Goal: Task Accomplishment & Management: Use online tool/utility

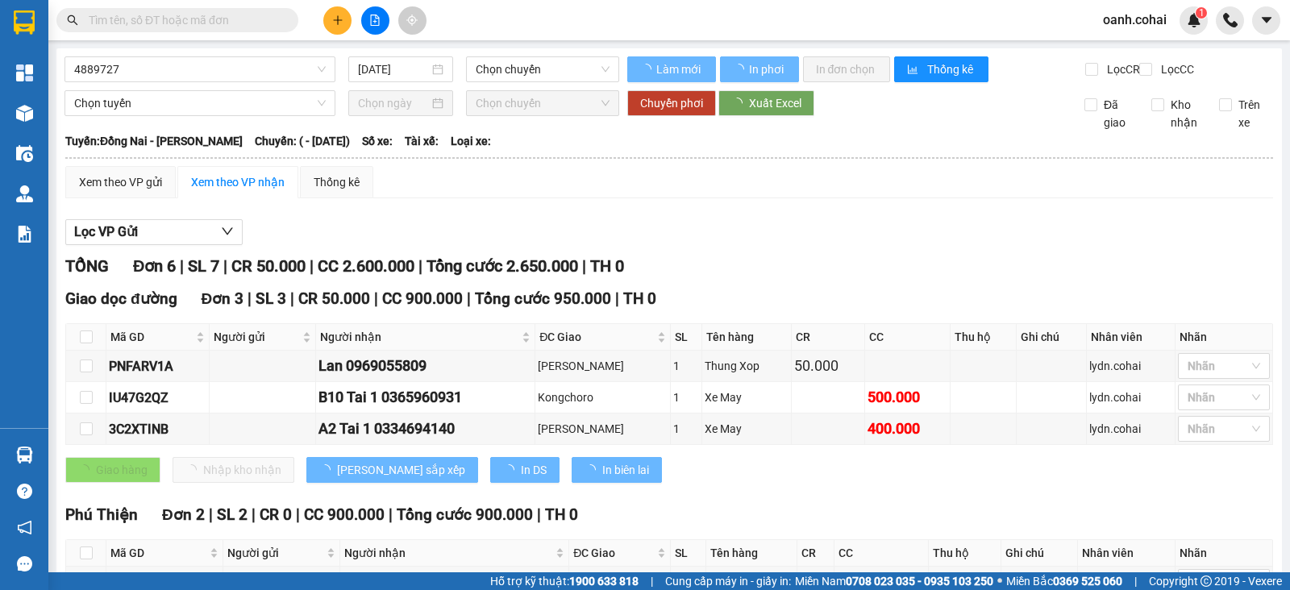
type input "[DATE]"
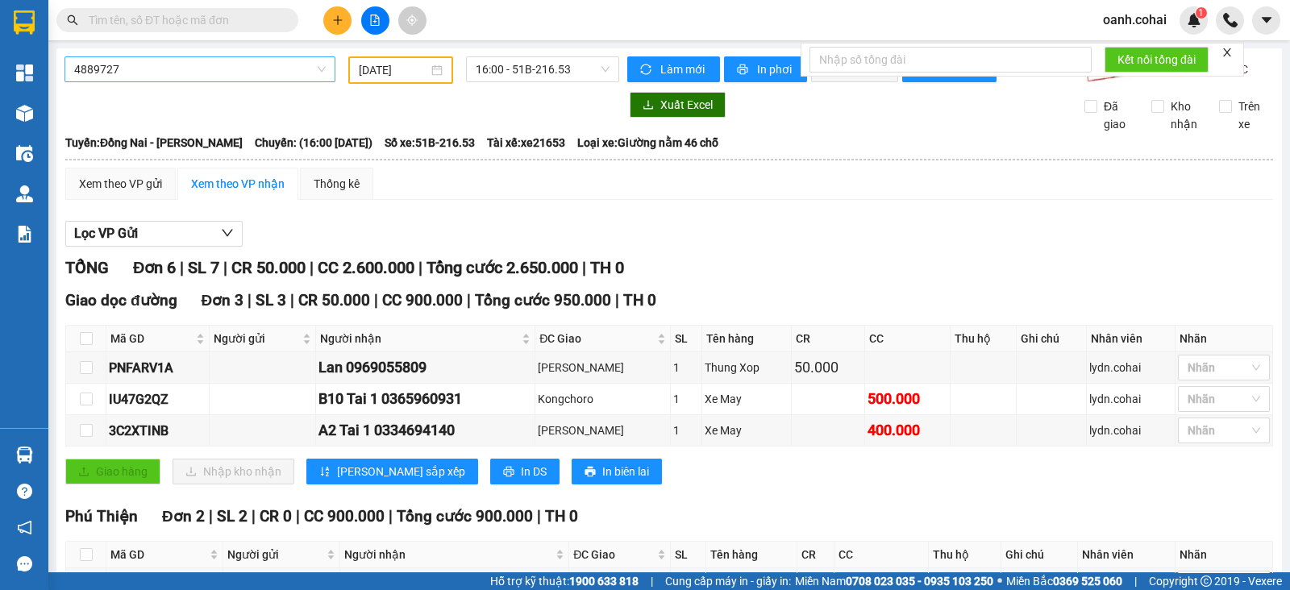
click at [189, 70] on span "4889727" at bounding box center [199, 69] width 251 height 24
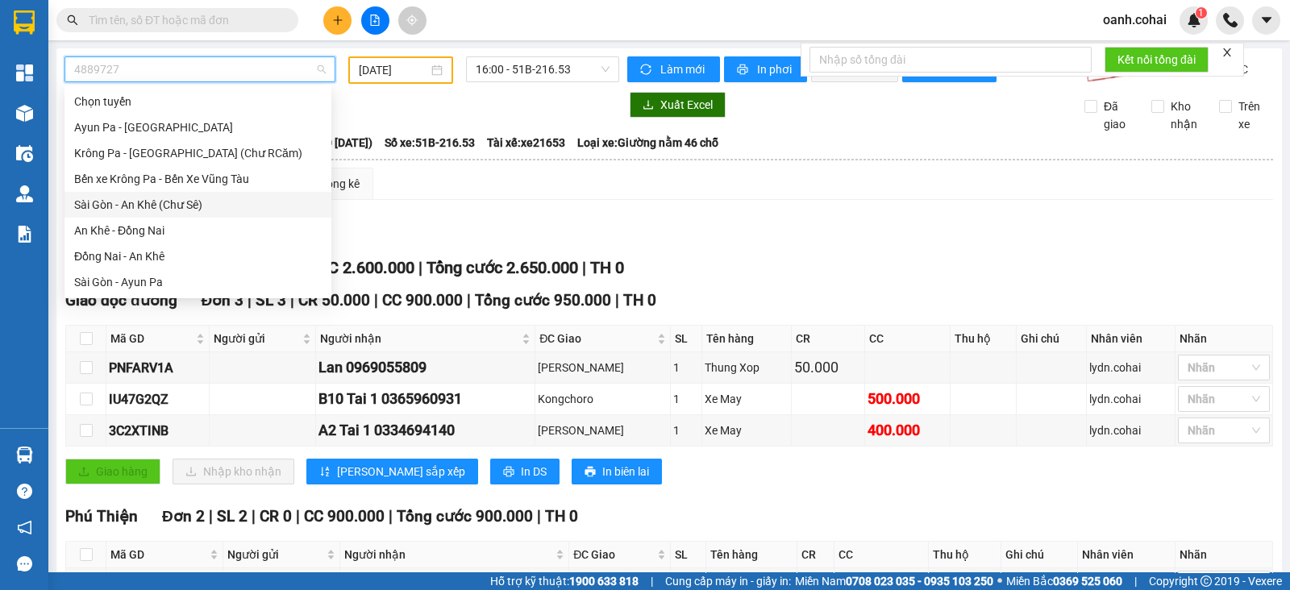
click at [146, 214] on div "Sài Gòn - An Khê (Chư Sê)" at bounding box center [197, 205] width 267 height 26
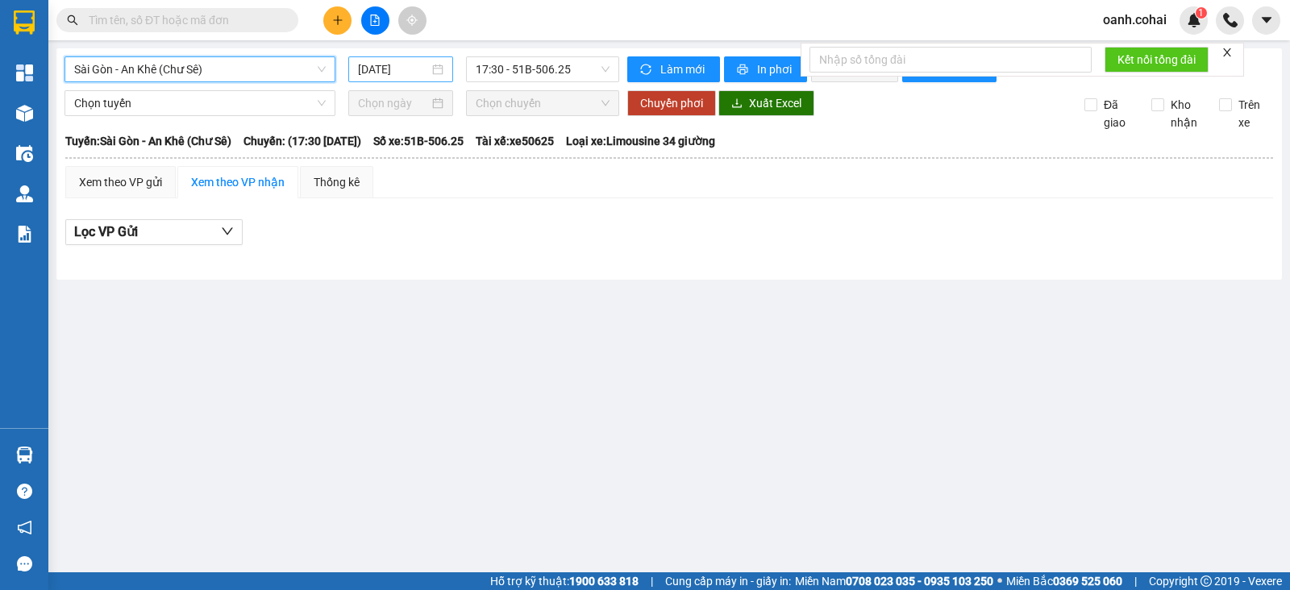
click at [408, 70] on input "[DATE]" at bounding box center [394, 69] width 72 height 18
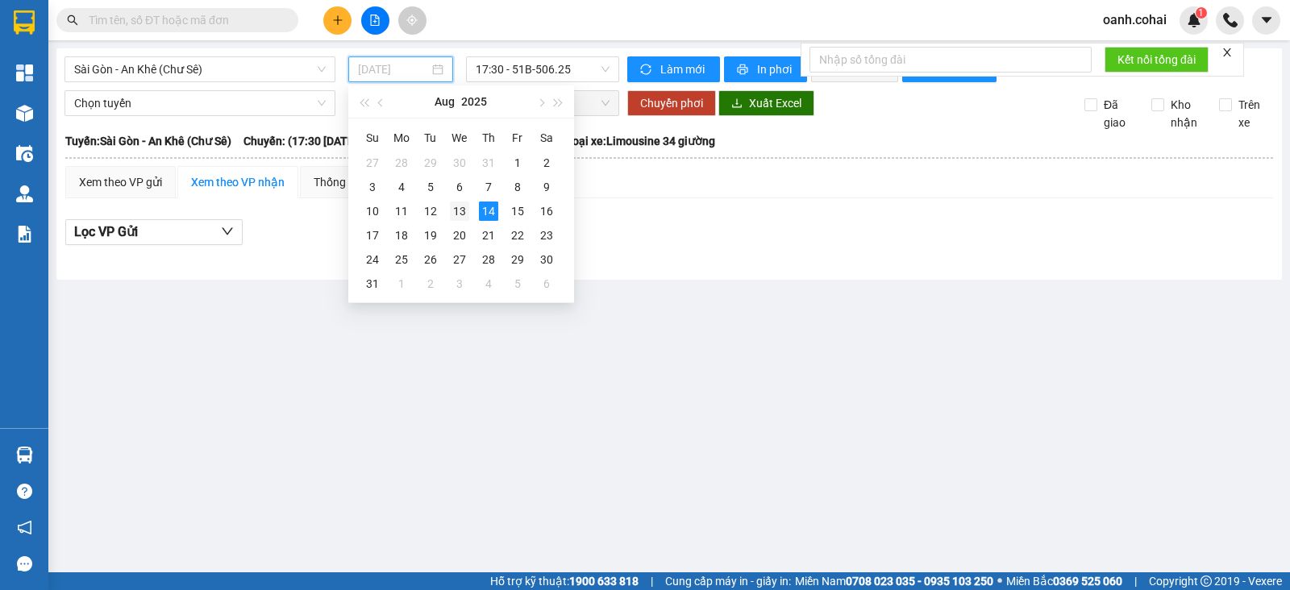
click at [459, 216] on div "13" at bounding box center [459, 210] width 19 height 19
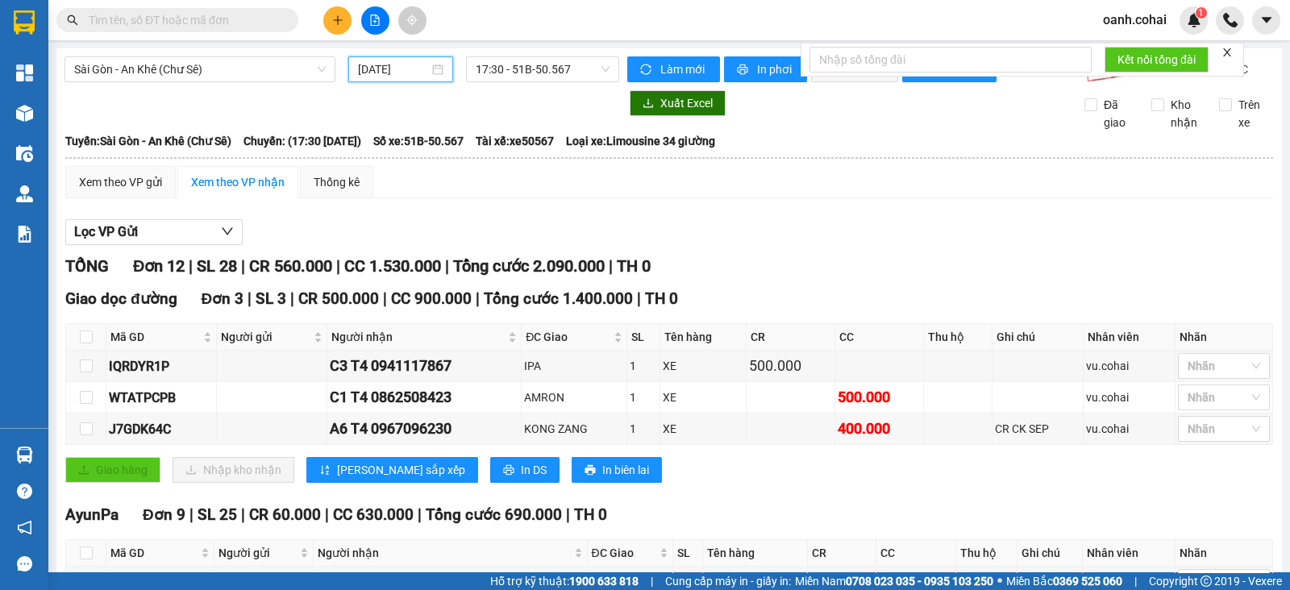
drag, startPoint x: 380, startPoint y: 75, endPoint x: 391, endPoint y: 74, distance: 10.5
click at [383, 75] on input "[DATE]" at bounding box center [394, 69] width 72 height 18
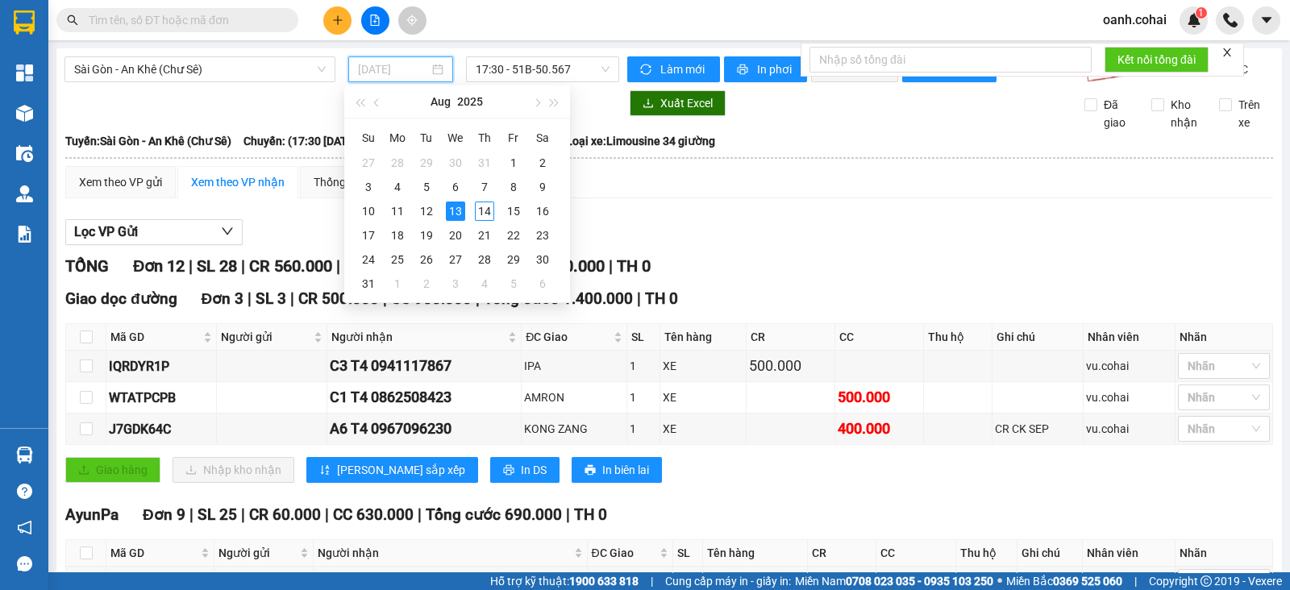
type input "[DATE]"
click at [697, 231] on div "Lọc VP Gửi" at bounding box center [668, 232] width 1207 height 27
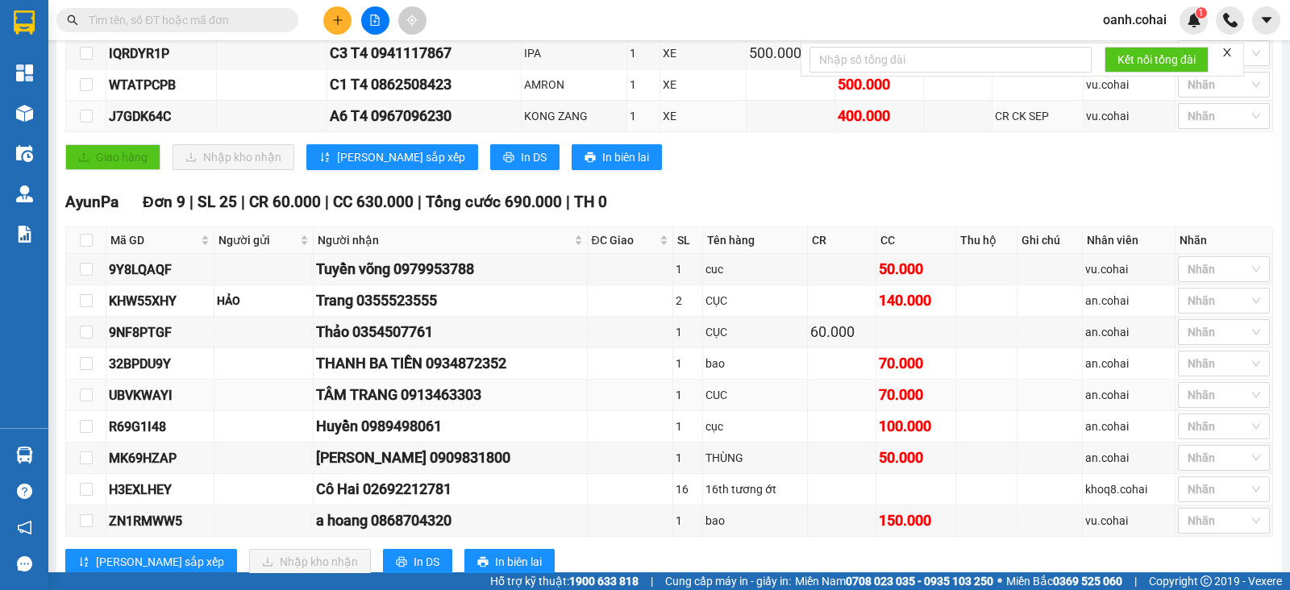
scroll to position [367, 0]
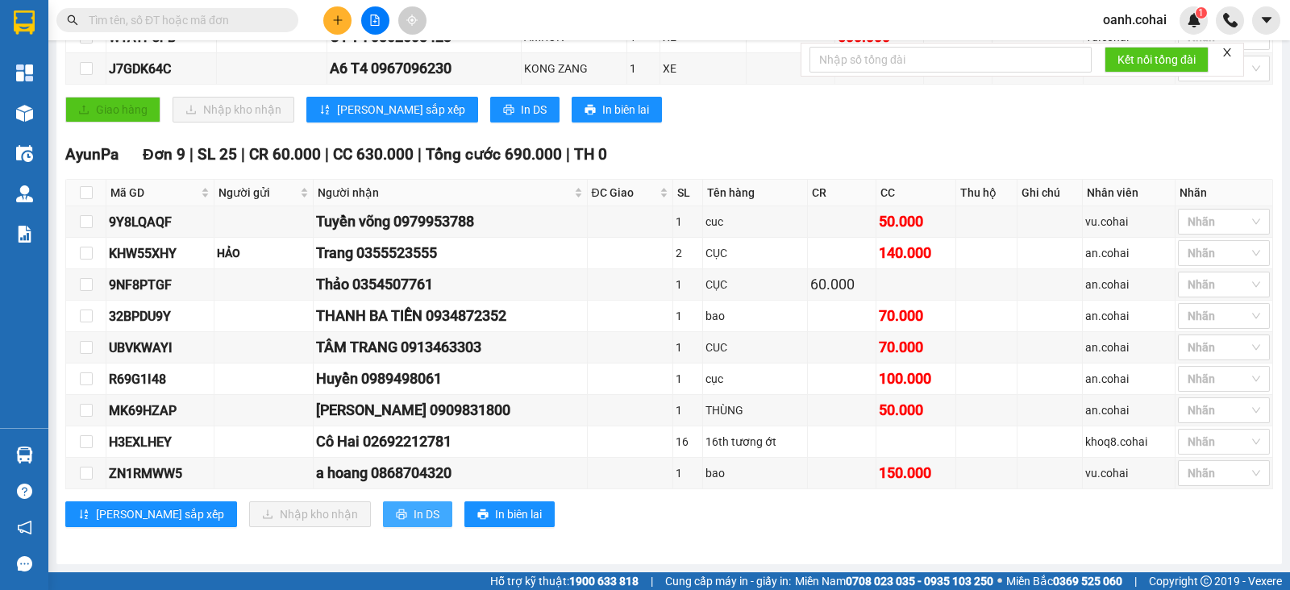
click at [413, 509] on span "In DS" at bounding box center [426, 514] width 26 height 18
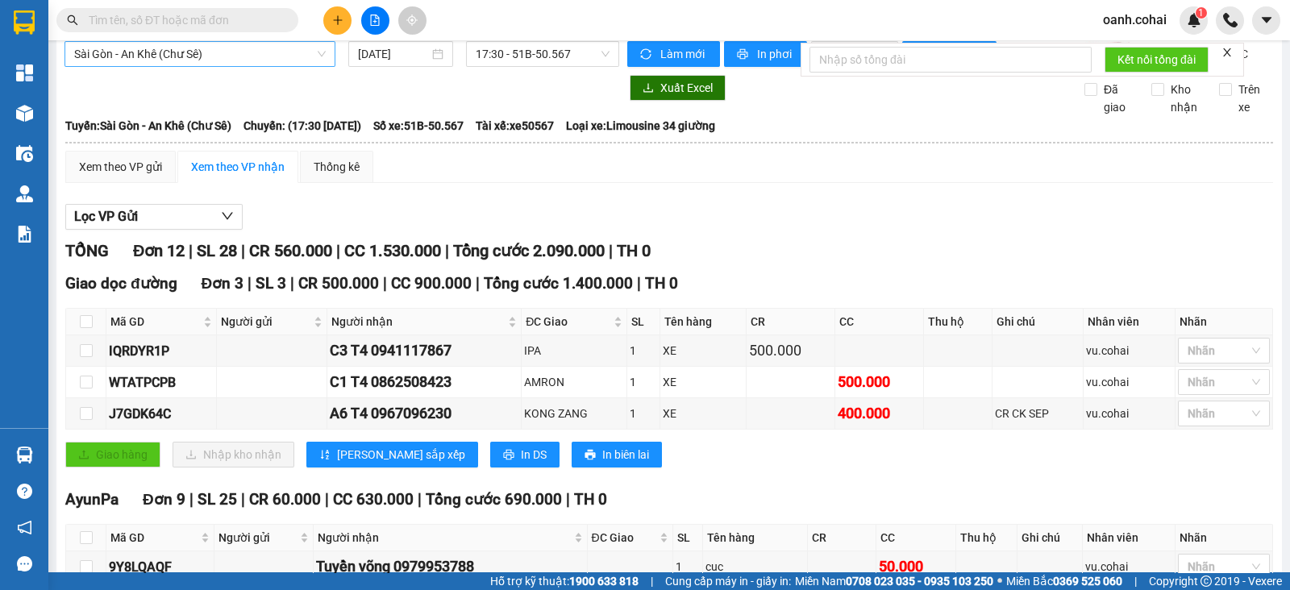
scroll to position [0, 0]
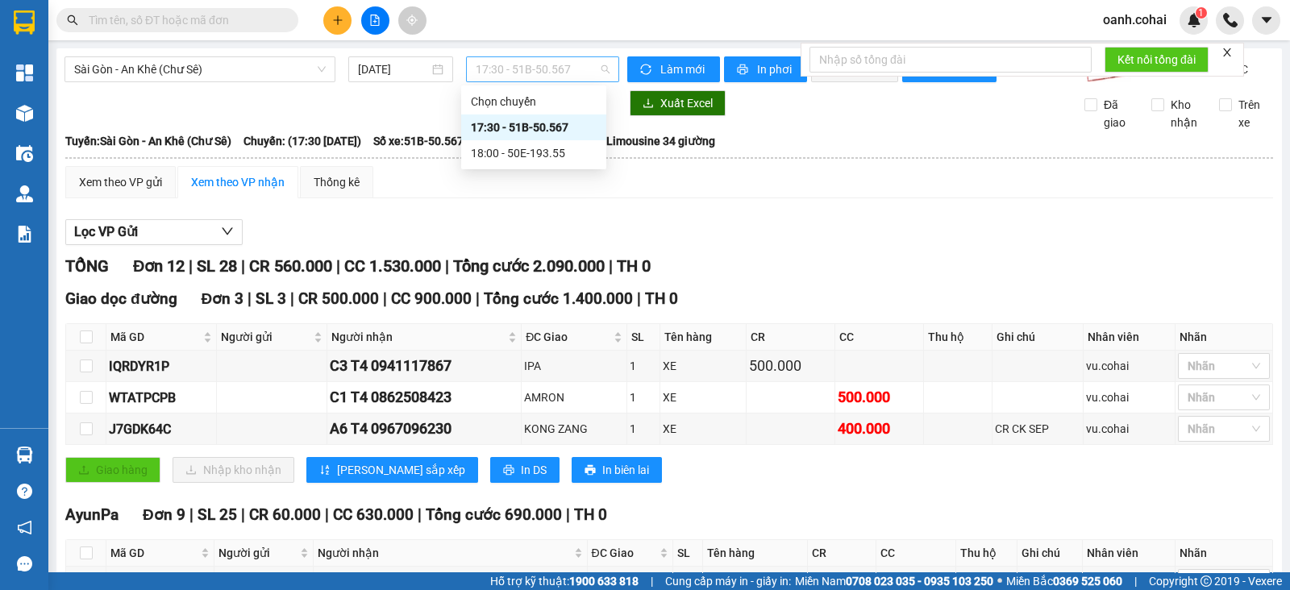
click at [480, 71] on span "17:30 - 51B-50.567" at bounding box center [542, 69] width 133 height 24
click at [500, 153] on div "18:00 - 50E-193.55" at bounding box center [534, 153] width 126 height 18
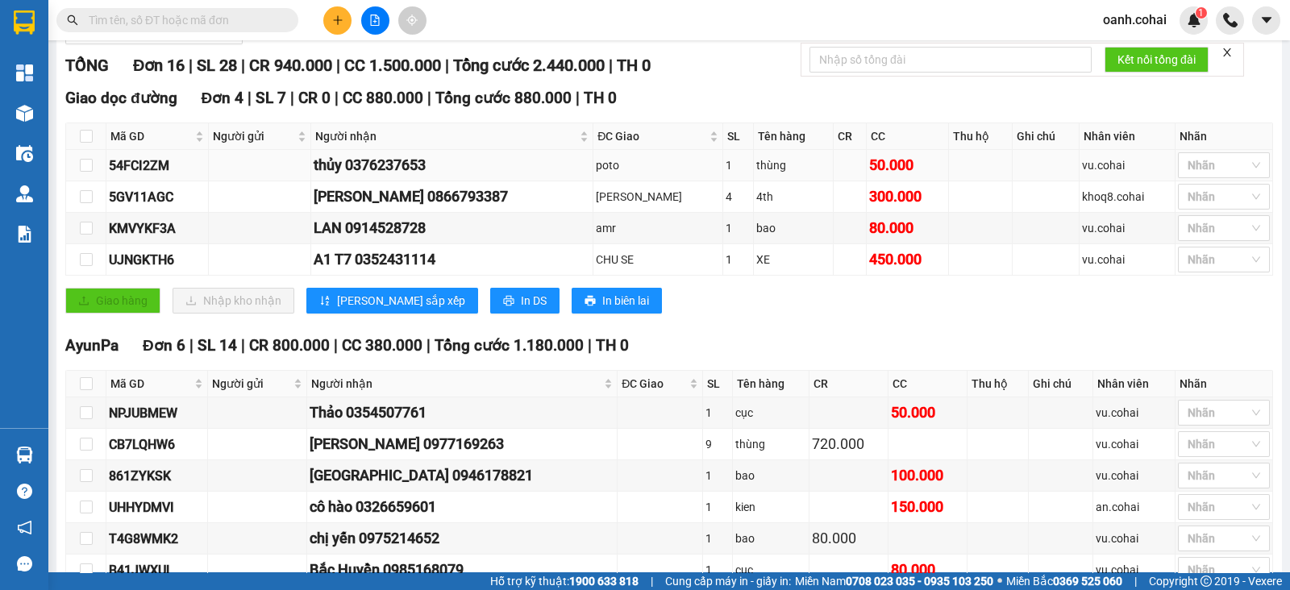
scroll to position [613, 0]
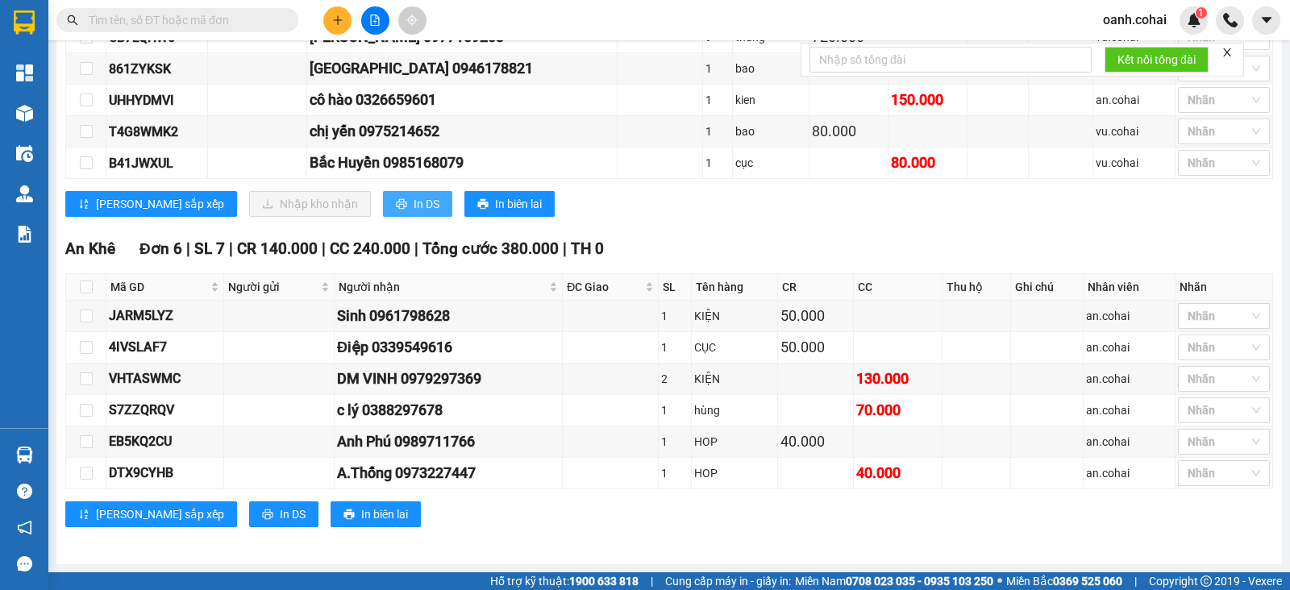
click at [383, 200] on button "In DS" at bounding box center [417, 204] width 69 height 26
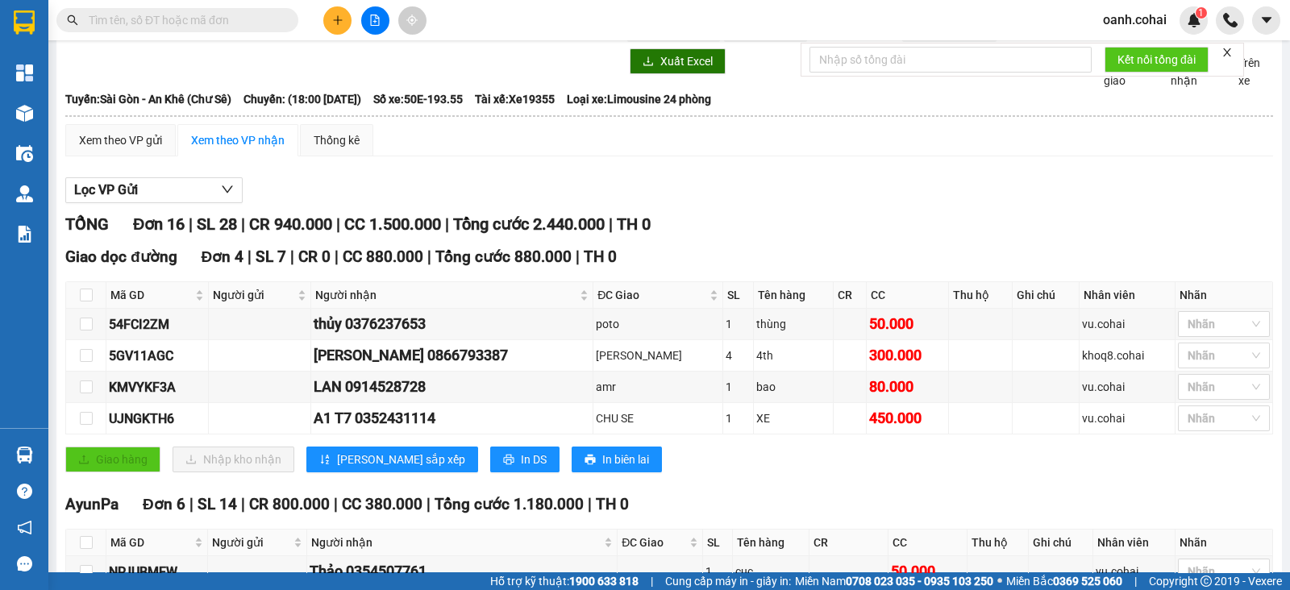
scroll to position [0, 0]
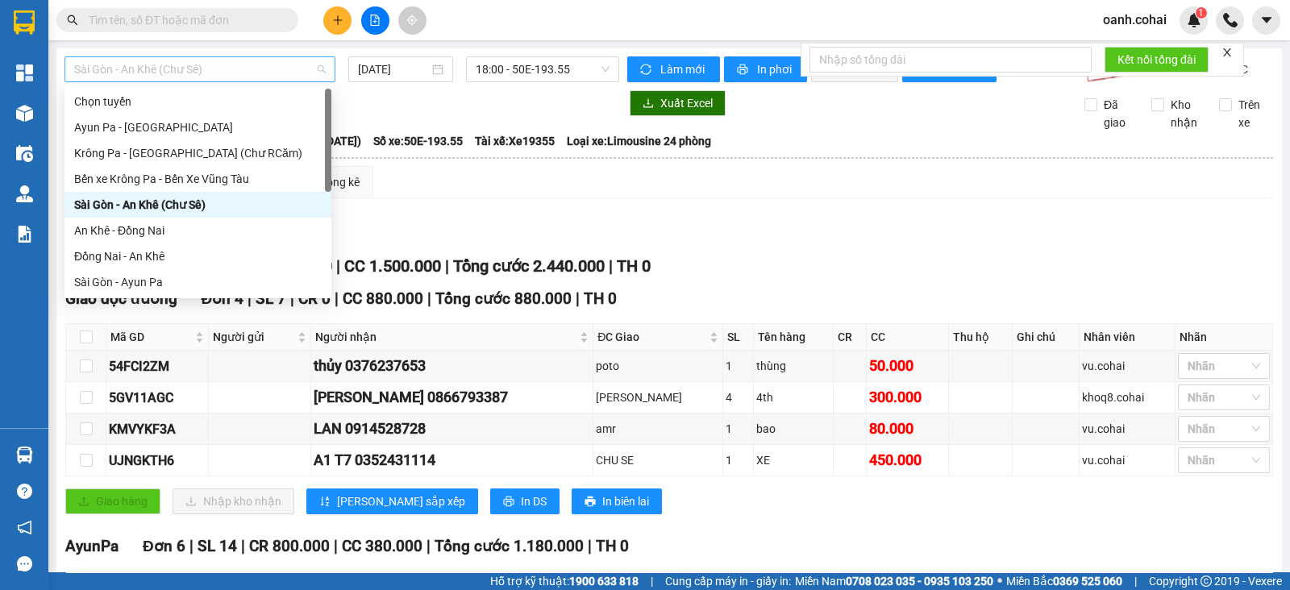
click at [226, 68] on span "Sài Gòn - An Khê (Chư Sê)" at bounding box center [199, 69] width 251 height 24
click at [145, 251] on div "Đồng Nai - An Khê" at bounding box center [197, 256] width 247 height 18
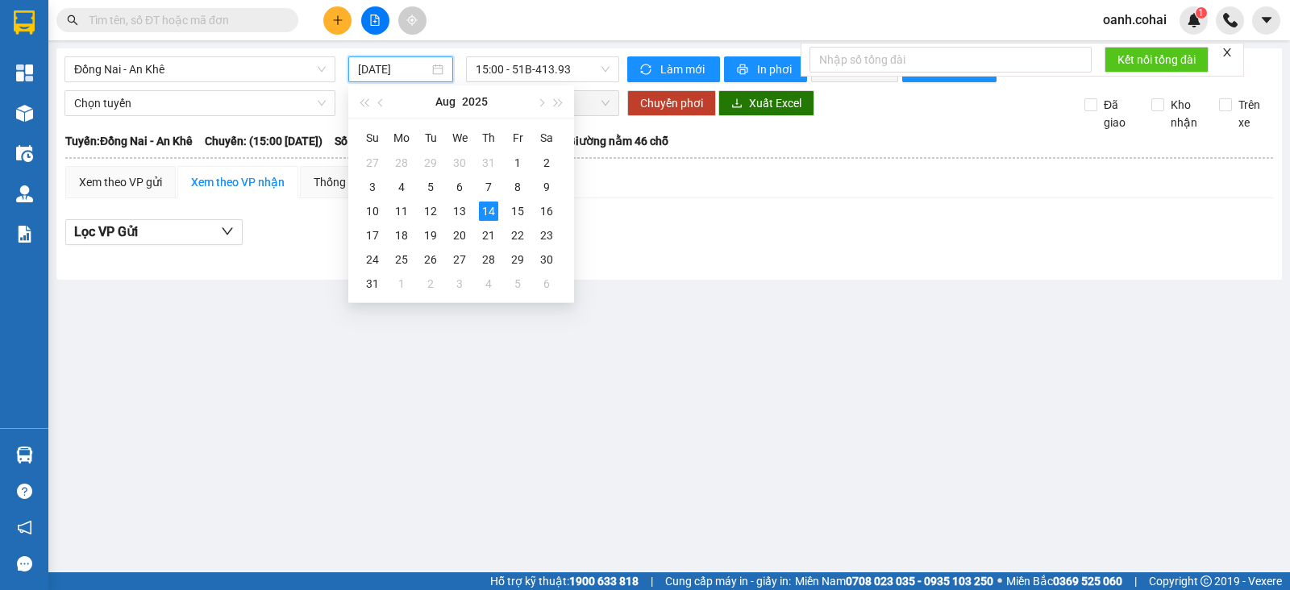
click at [394, 69] on input "[DATE]" at bounding box center [394, 69] width 72 height 18
click at [455, 215] on div "13" at bounding box center [459, 210] width 19 height 19
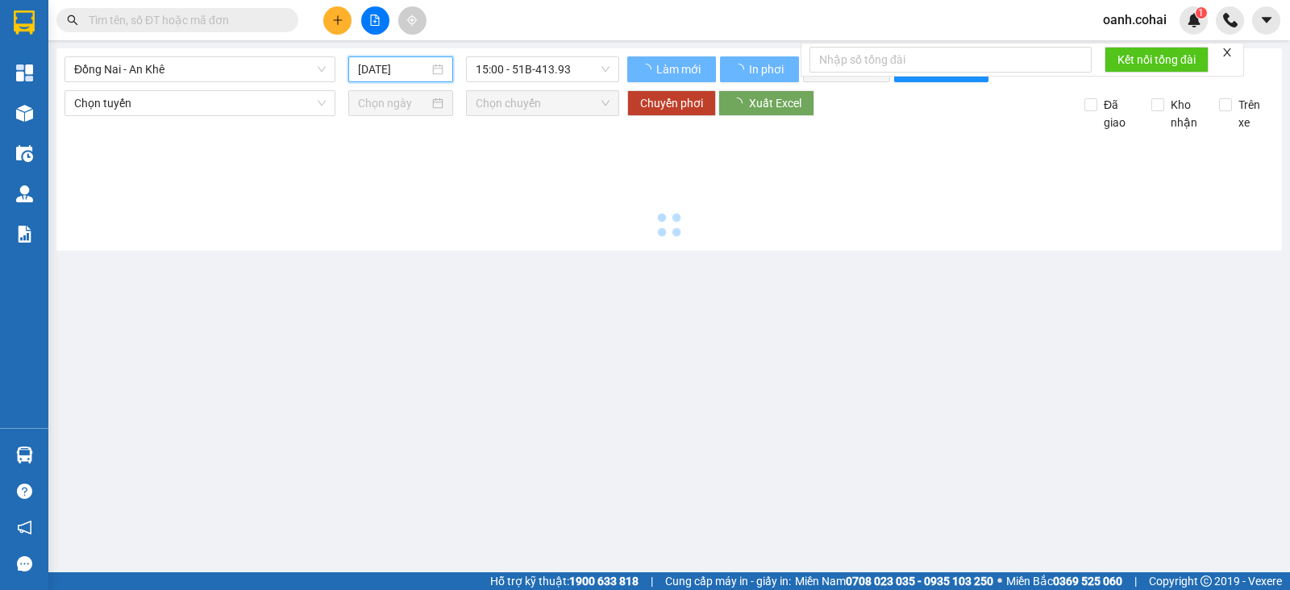
type input "[DATE]"
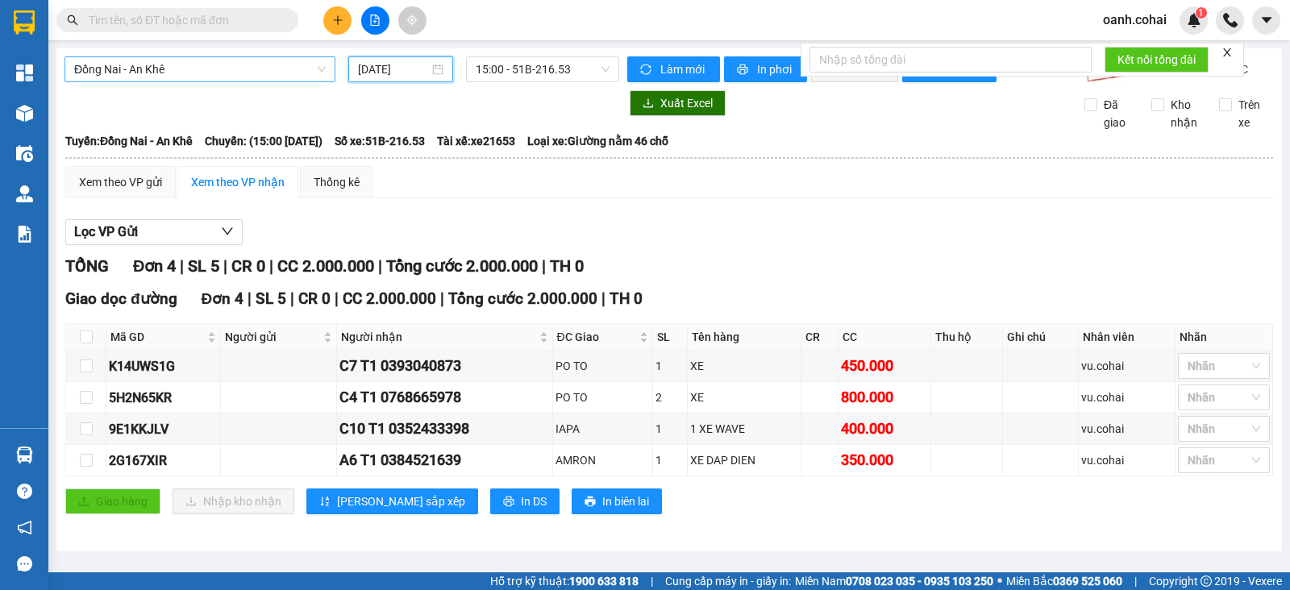
click at [185, 68] on span "Đồng Nai - An Khê" at bounding box center [199, 69] width 251 height 24
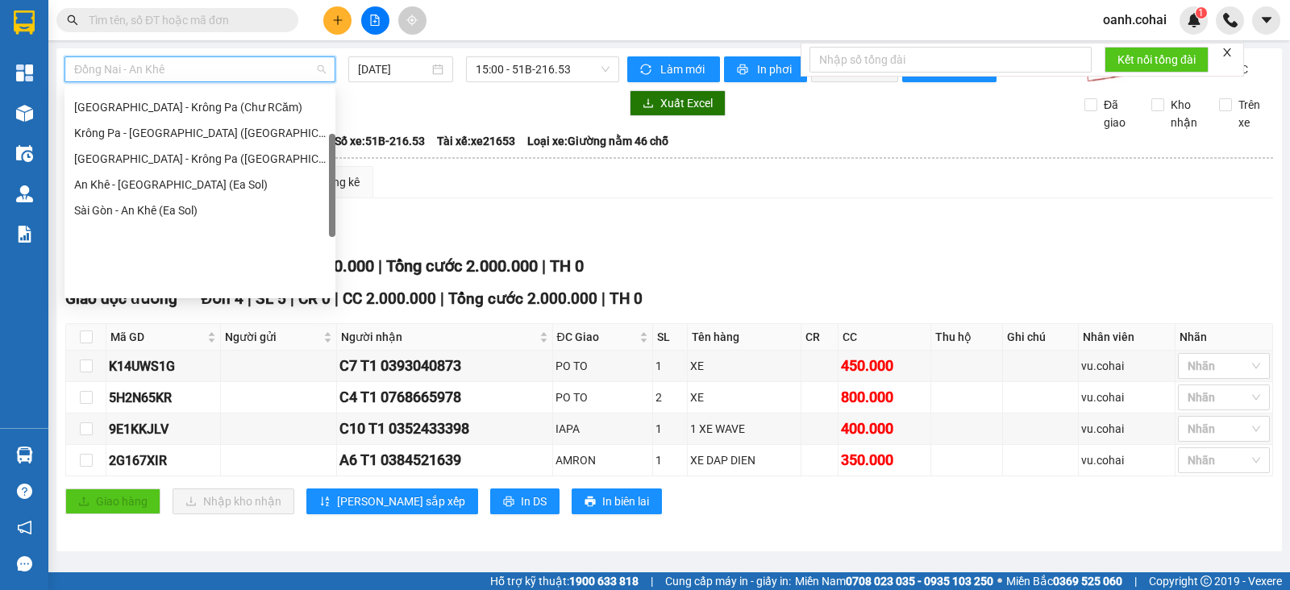
scroll to position [100, 0]
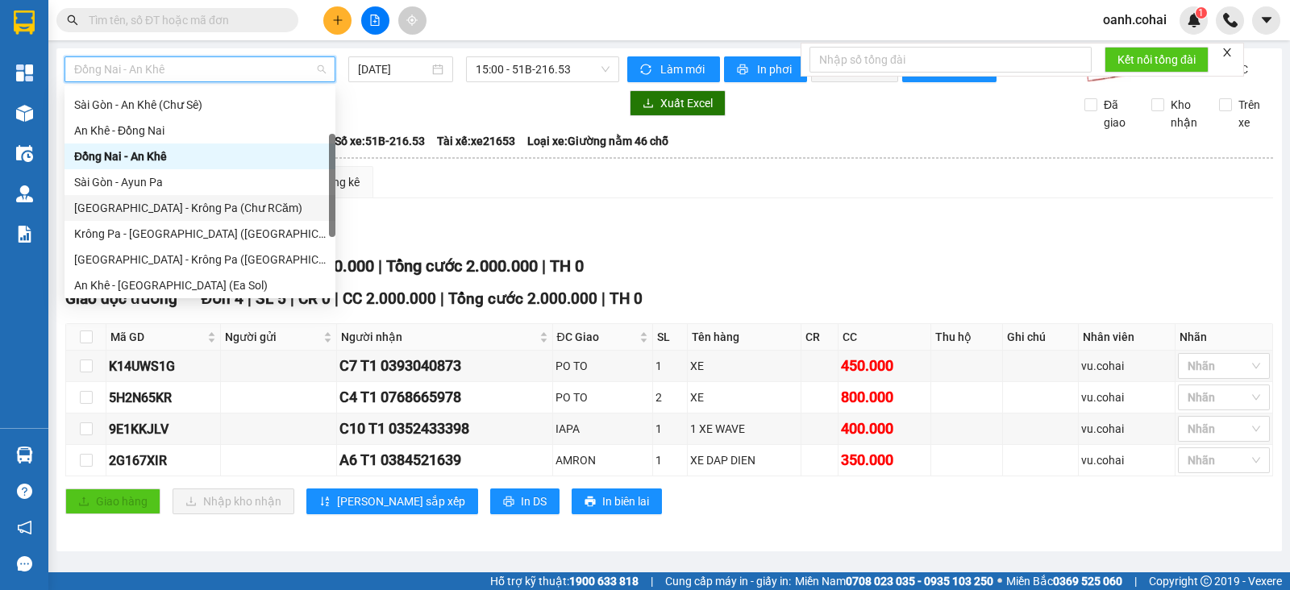
click at [169, 203] on div "[GEOGRAPHIC_DATA] - Krông Pa (Chư RCăm)" at bounding box center [199, 208] width 251 height 18
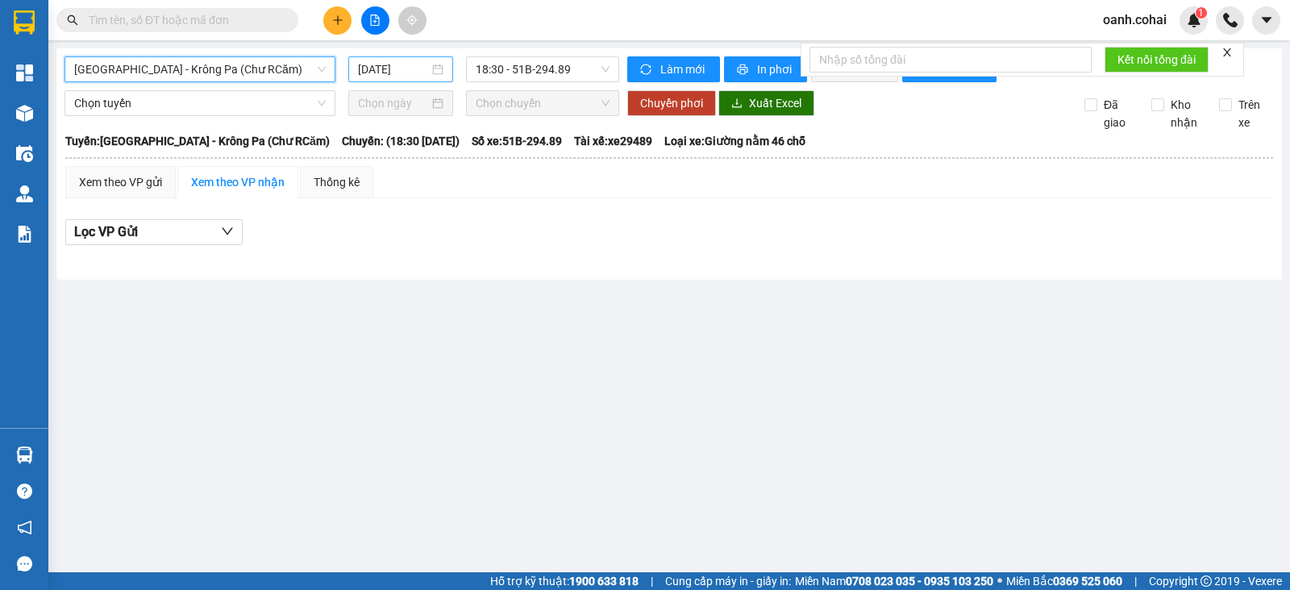
click at [388, 77] on div "[DATE]" at bounding box center [401, 69] width 106 height 26
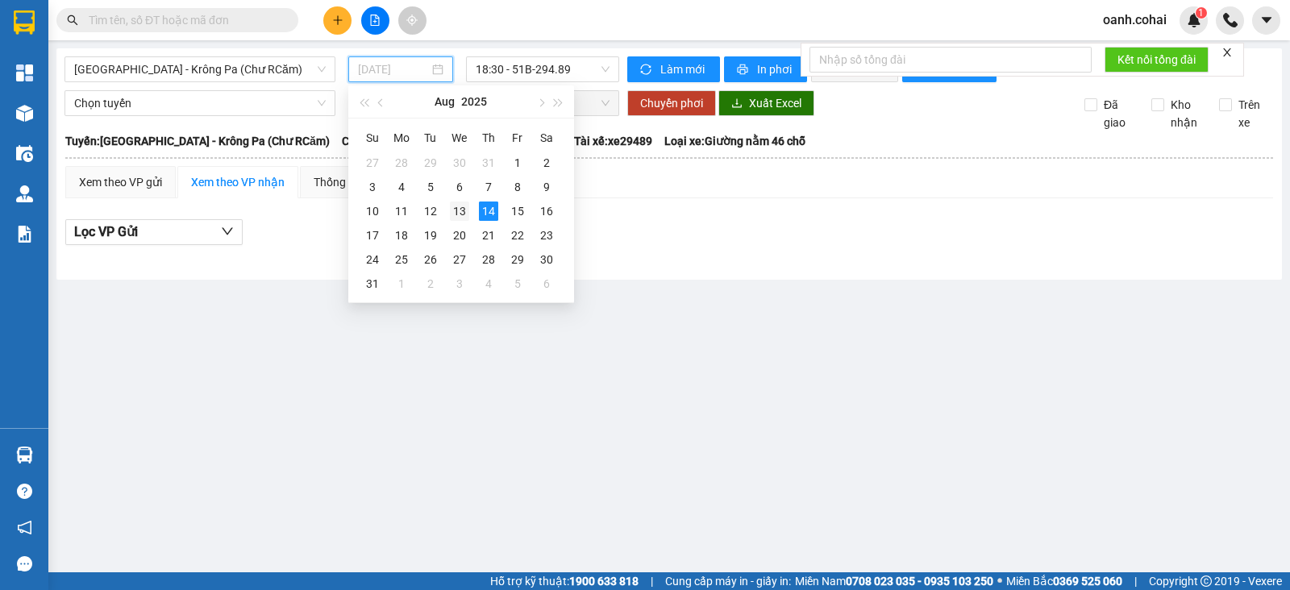
click at [464, 217] on div "13" at bounding box center [459, 210] width 19 height 19
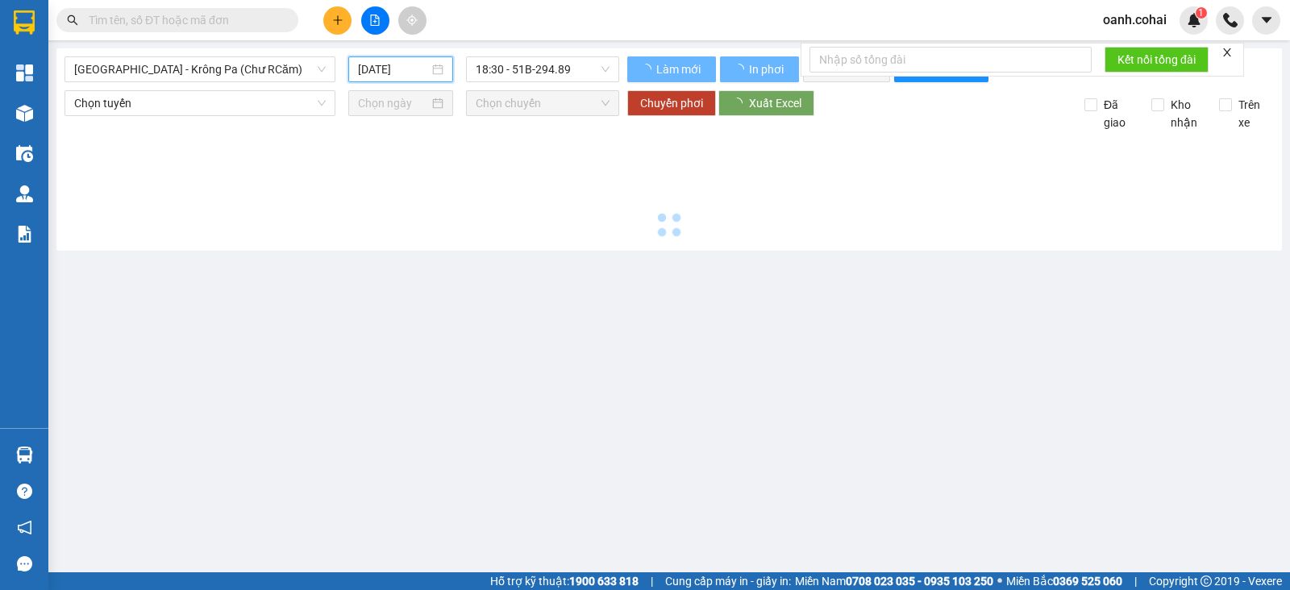
type input "[DATE]"
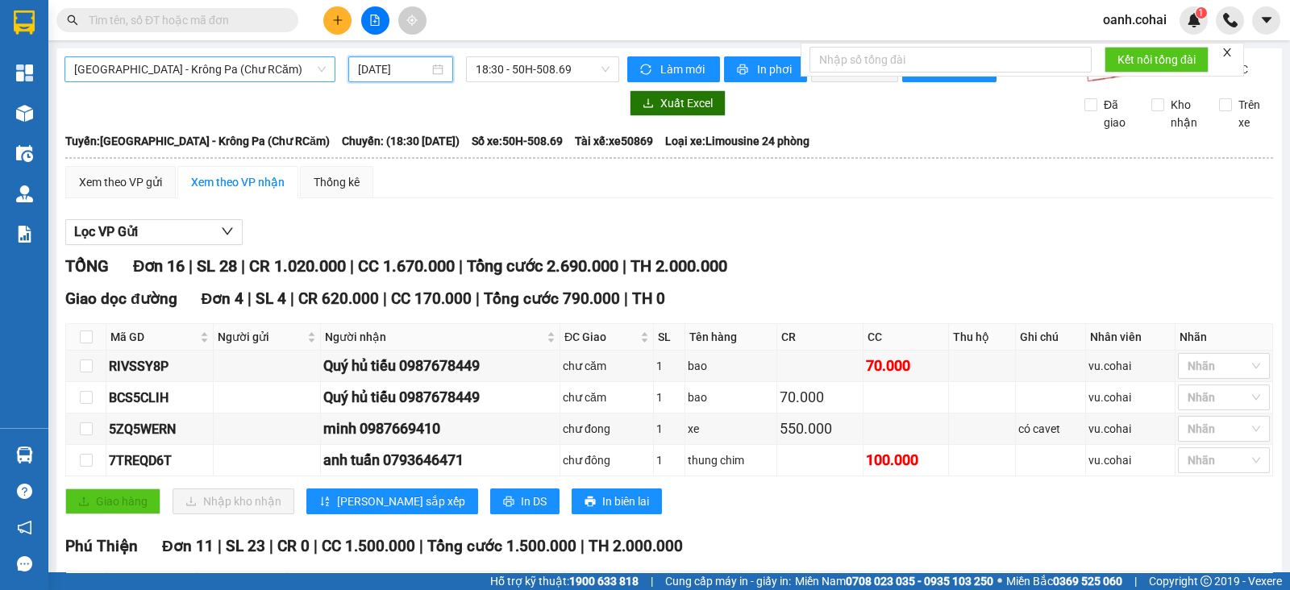
click at [260, 64] on span "[GEOGRAPHIC_DATA] - Krông Pa (Chư RCăm)" at bounding box center [199, 69] width 251 height 24
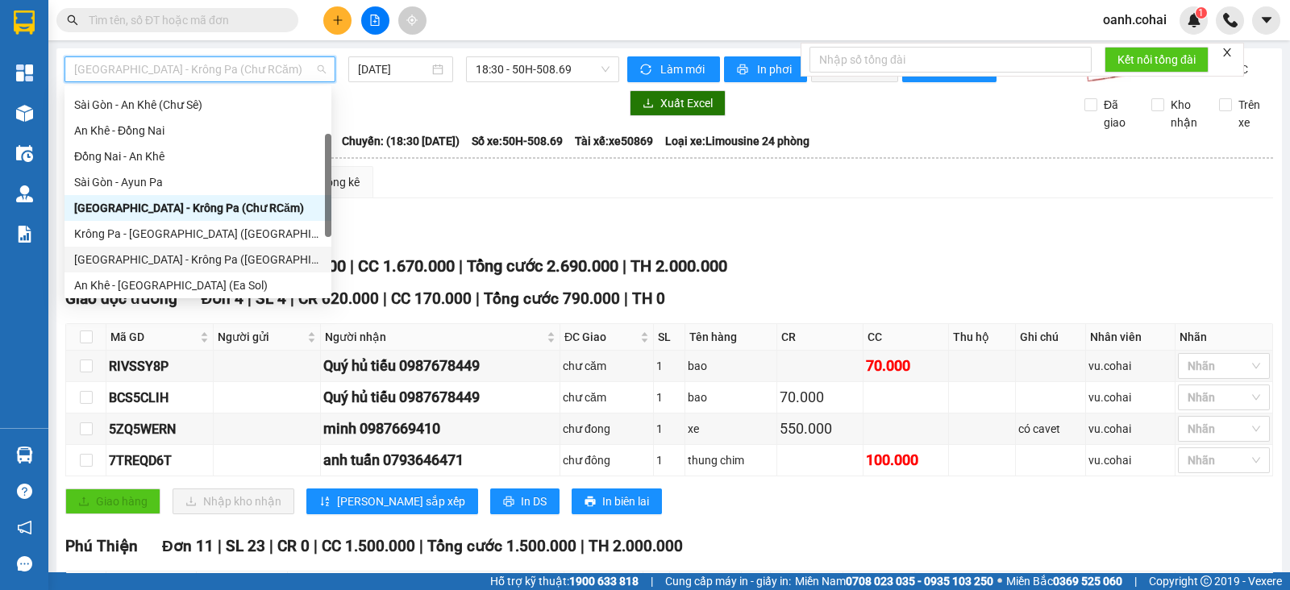
click at [137, 262] on div "[GEOGRAPHIC_DATA] - Krông Pa ([GEOGRAPHIC_DATA])" at bounding box center [197, 260] width 247 height 18
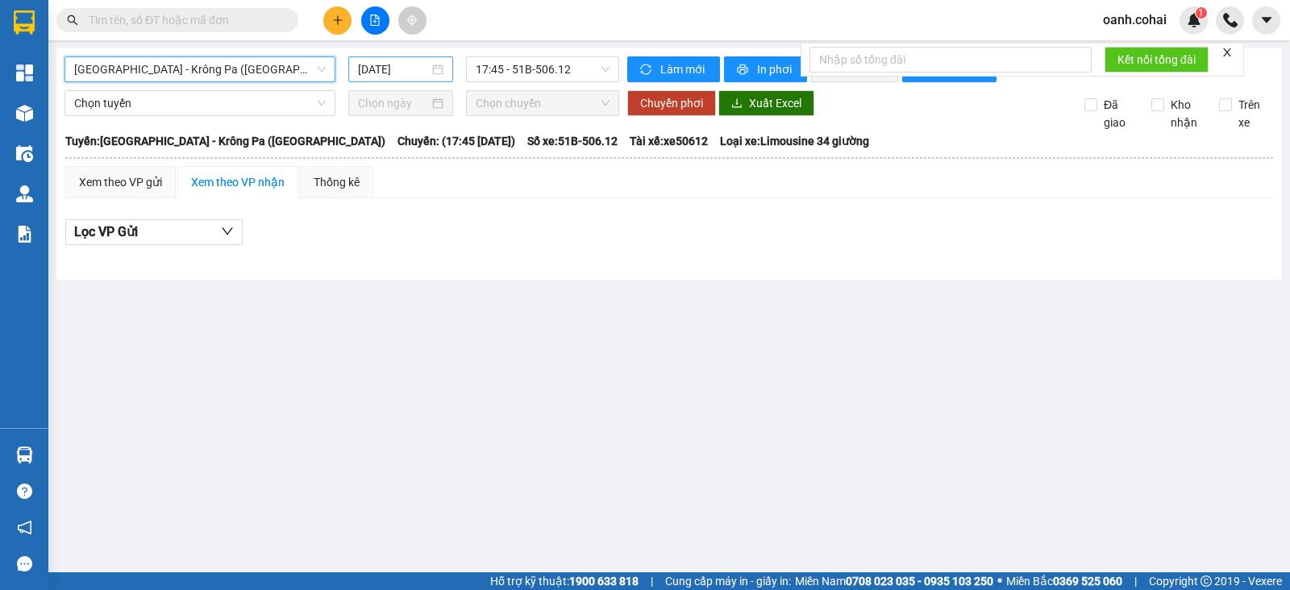
click at [370, 66] on input "[DATE]" at bounding box center [394, 69] width 72 height 18
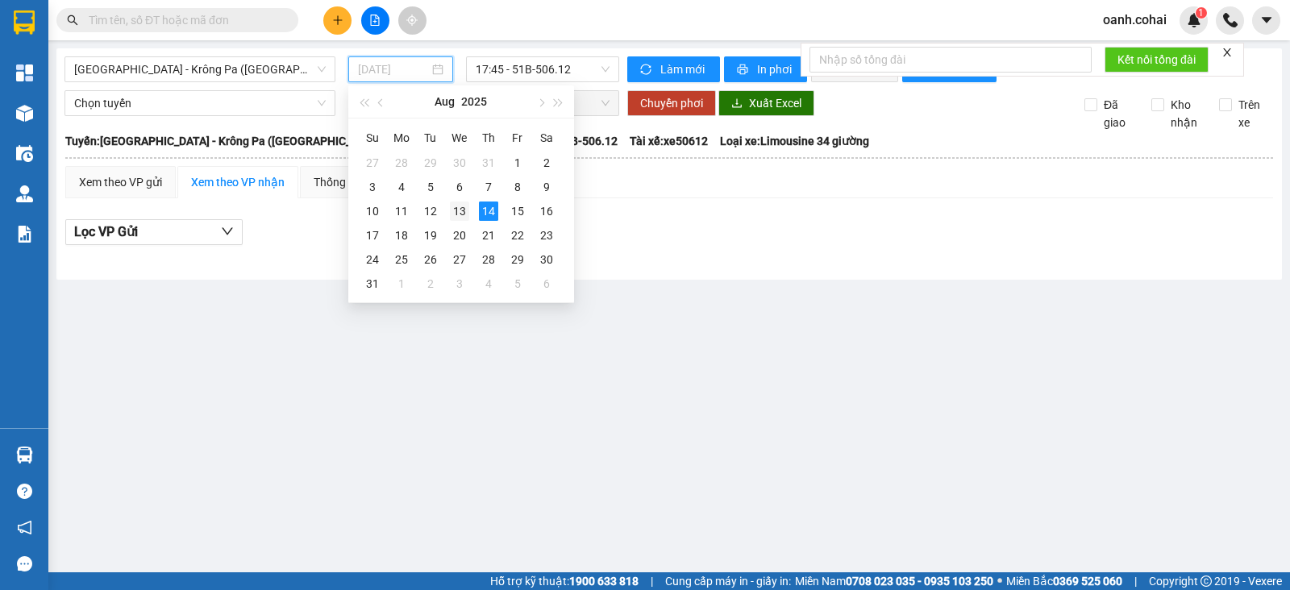
click at [455, 211] on div "13" at bounding box center [459, 210] width 19 height 19
type input "[DATE]"
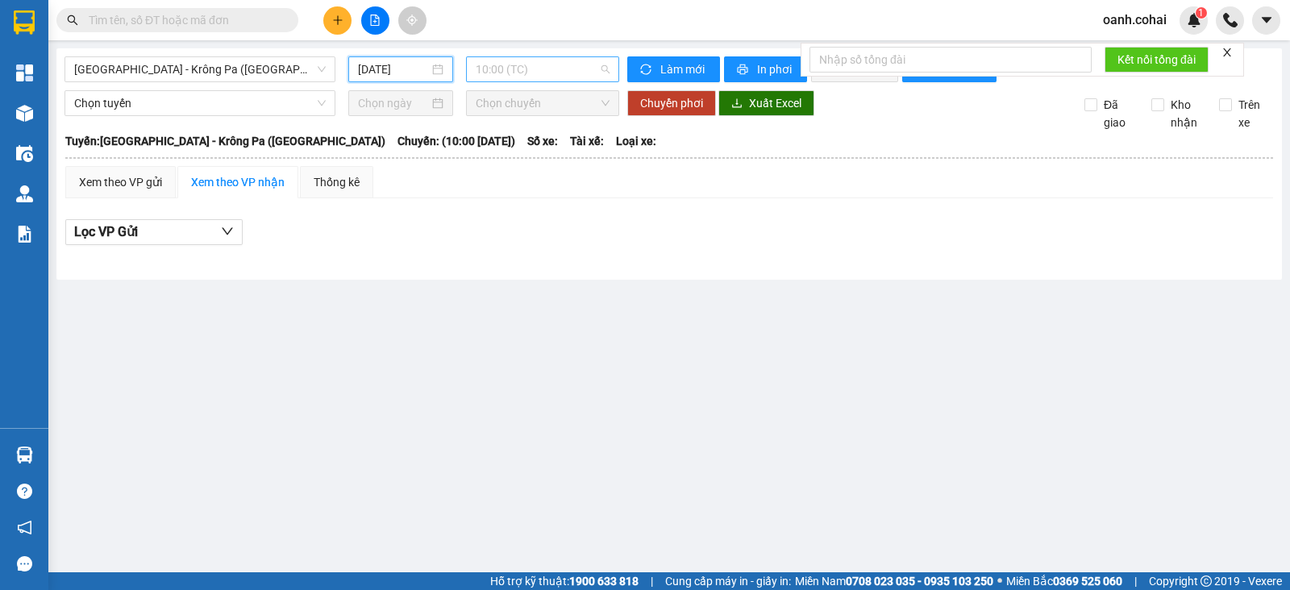
click at [523, 73] on span "10:00 (TC)" at bounding box center [542, 69] width 133 height 24
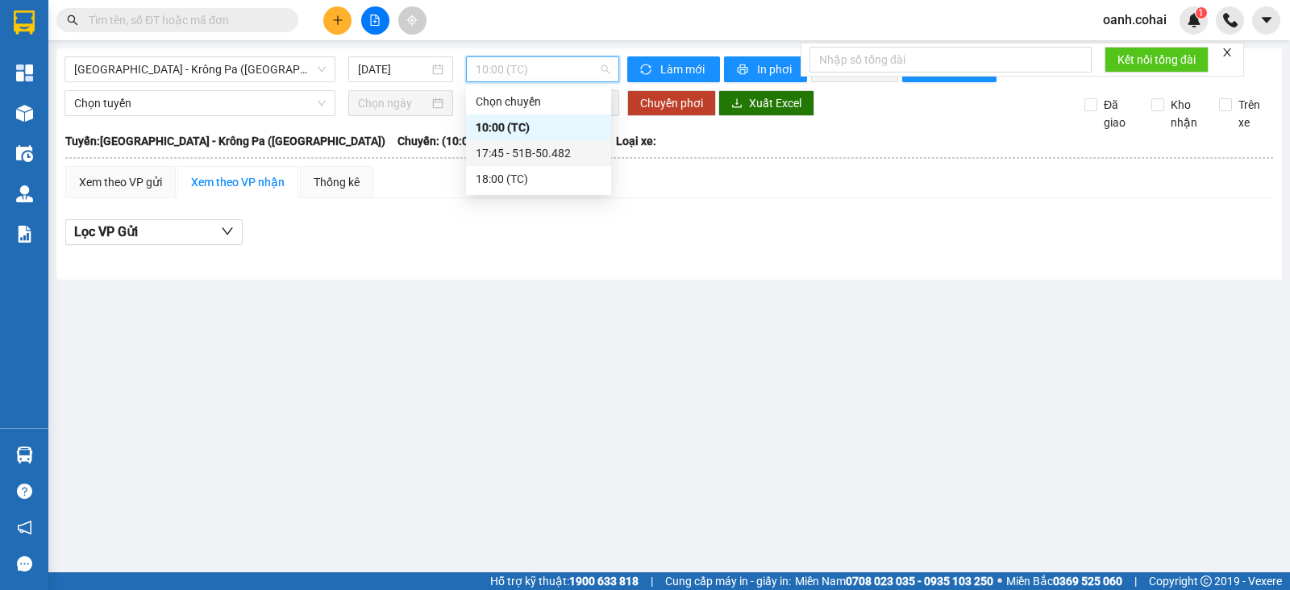
click at [536, 147] on div "17:45 - 51B-50.482" at bounding box center [539, 153] width 126 height 18
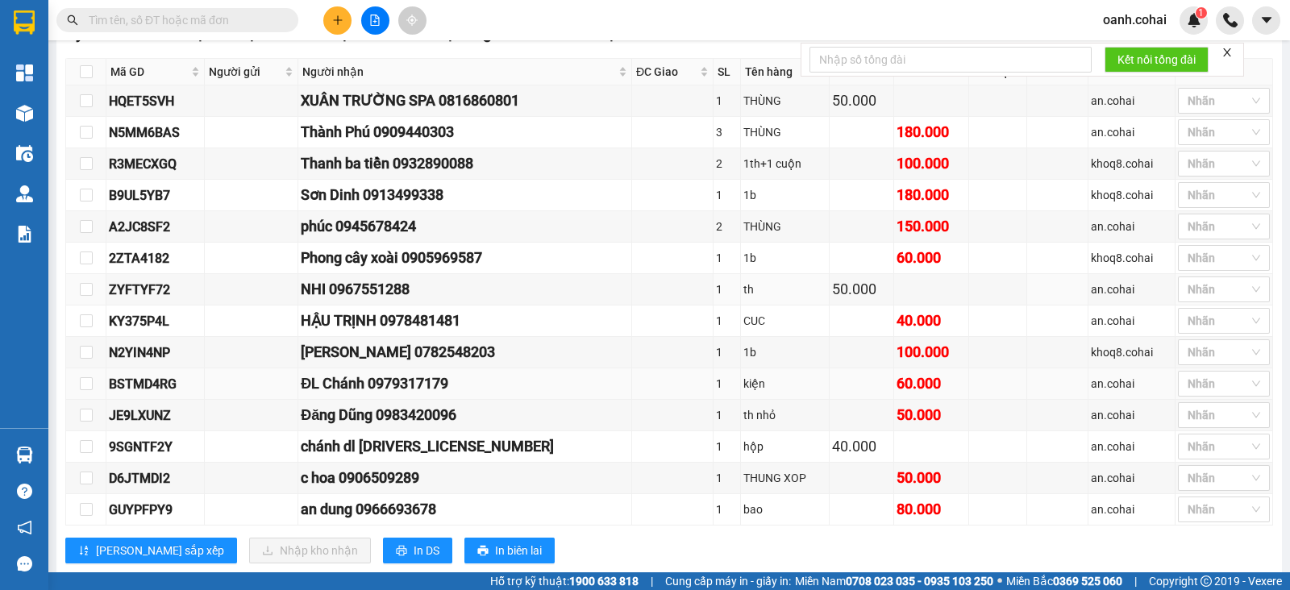
scroll to position [604, 0]
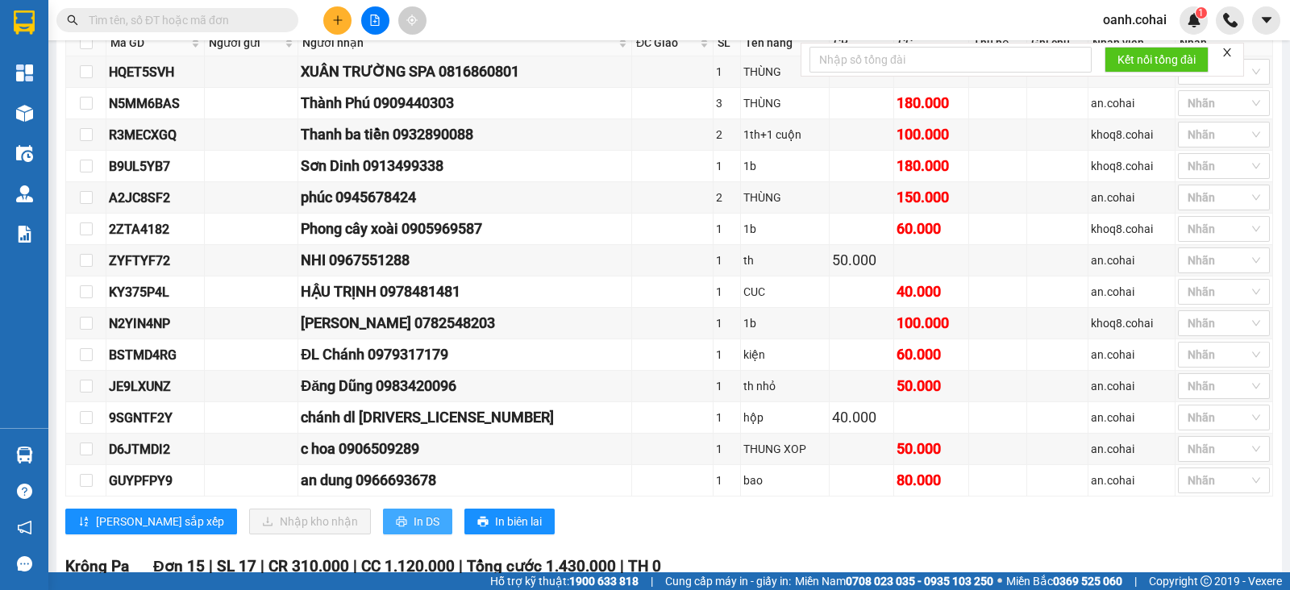
click at [383, 521] on button "In DS" at bounding box center [417, 522] width 69 height 26
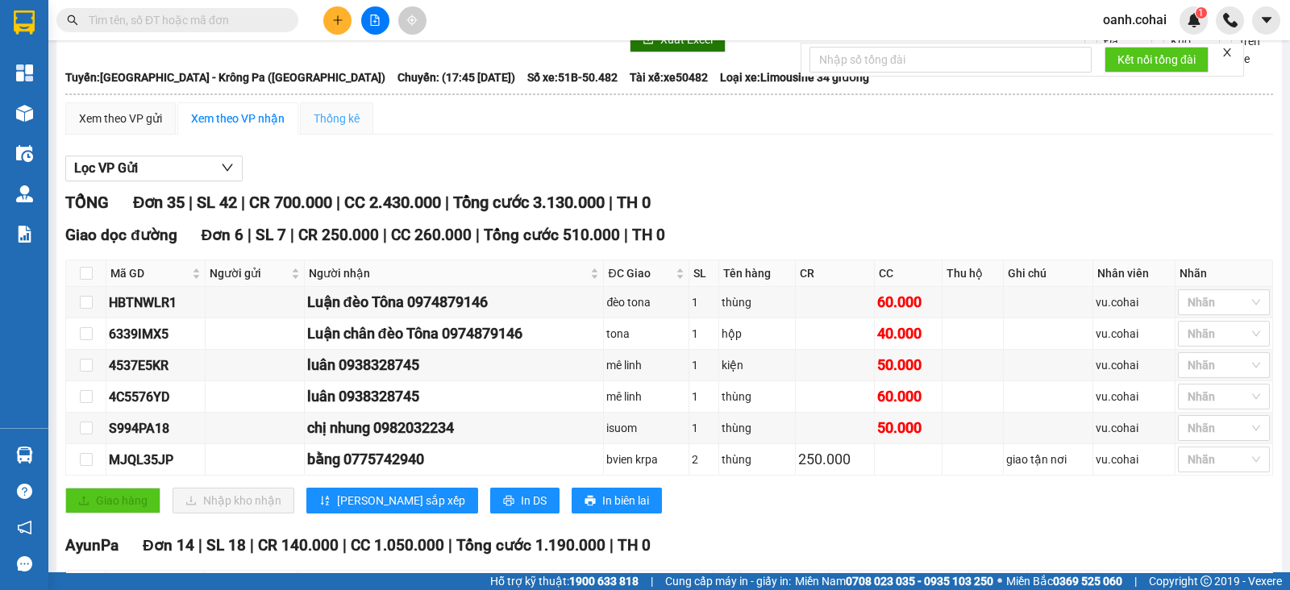
scroll to position [0, 0]
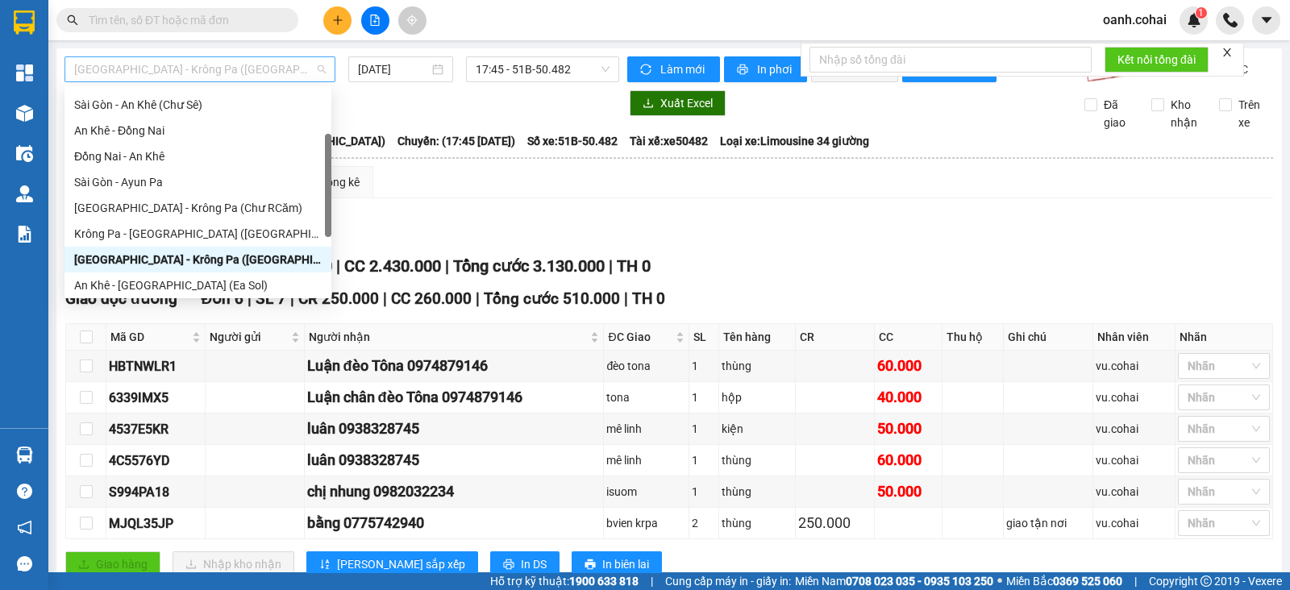
click at [241, 66] on span "[GEOGRAPHIC_DATA] - Krông Pa ([GEOGRAPHIC_DATA])" at bounding box center [199, 69] width 251 height 24
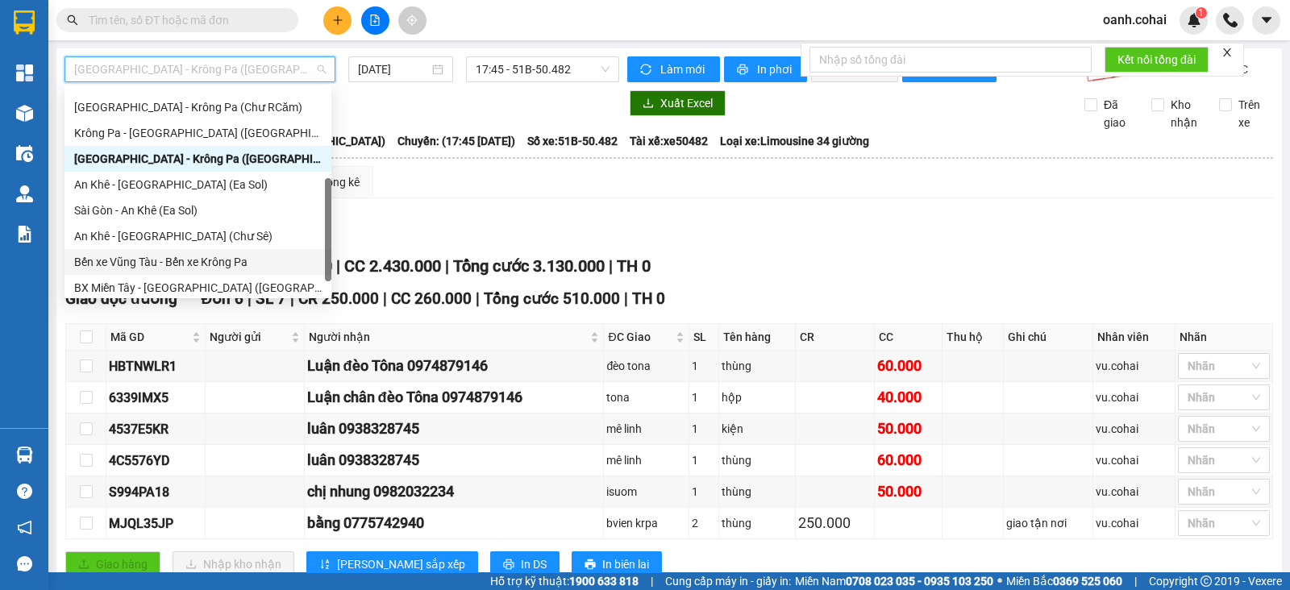
click at [157, 257] on div "Bến xe Vũng Tàu - Bến xe Krông Pa" at bounding box center [197, 262] width 247 height 18
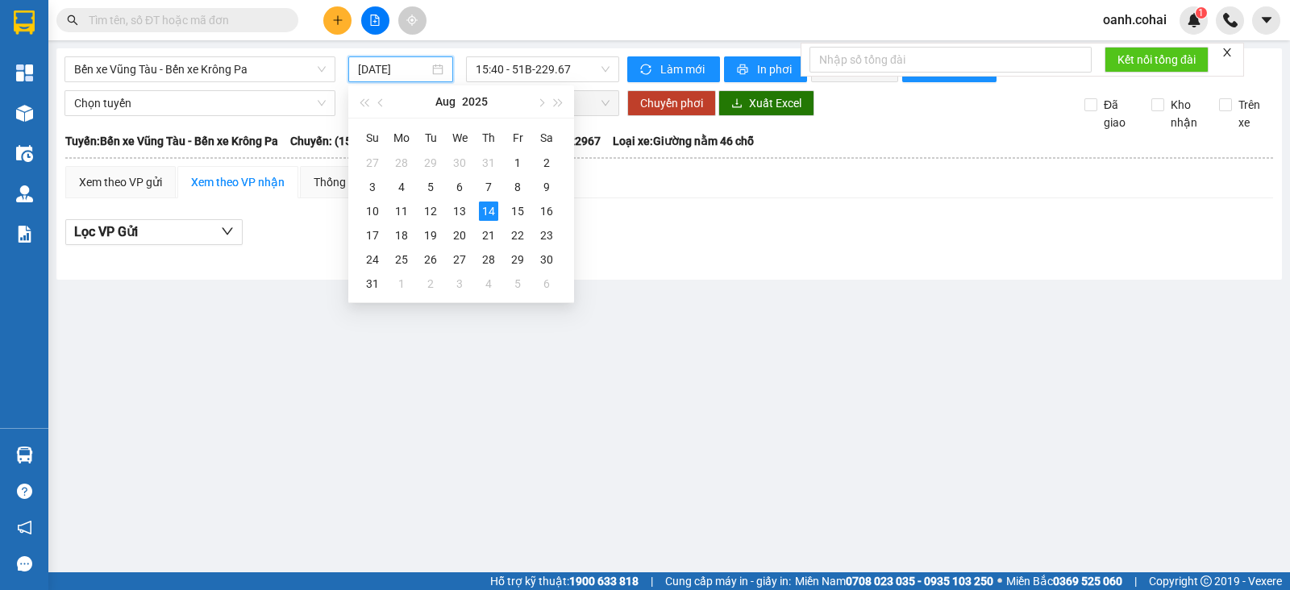
click at [418, 62] on input "[DATE]" at bounding box center [394, 69] width 72 height 18
click at [459, 212] on div "13" at bounding box center [459, 210] width 19 height 19
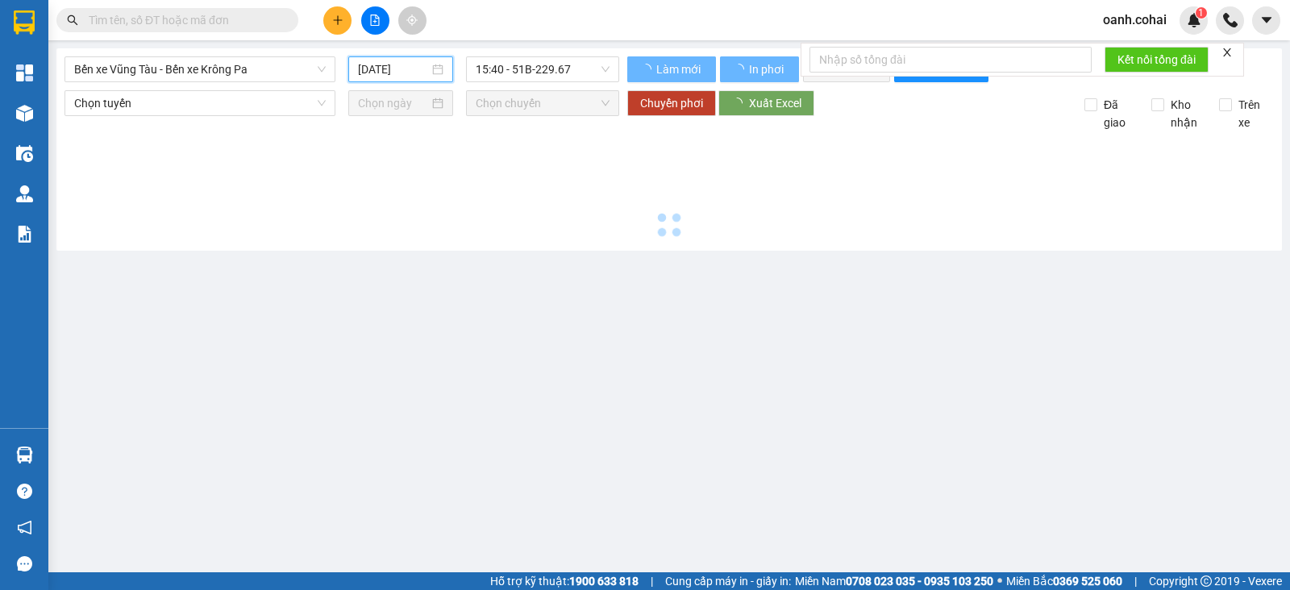
type input "[DATE]"
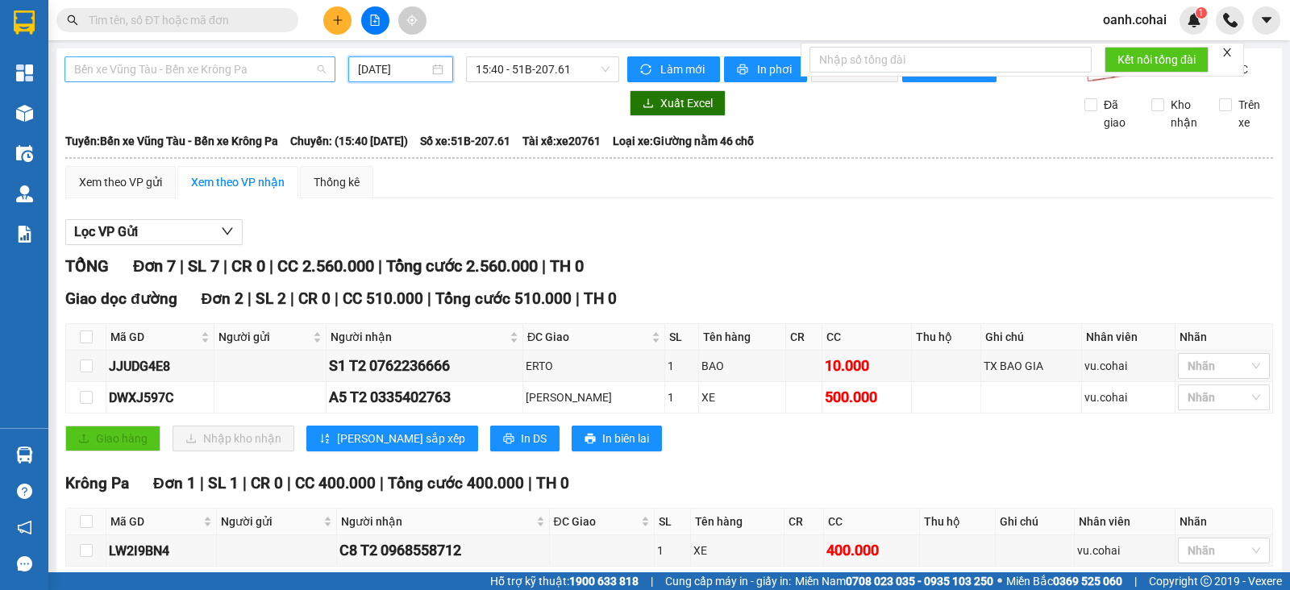
click at [234, 70] on span "Bến xe Vũng Tàu - Bến xe Krông Pa" at bounding box center [199, 69] width 251 height 24
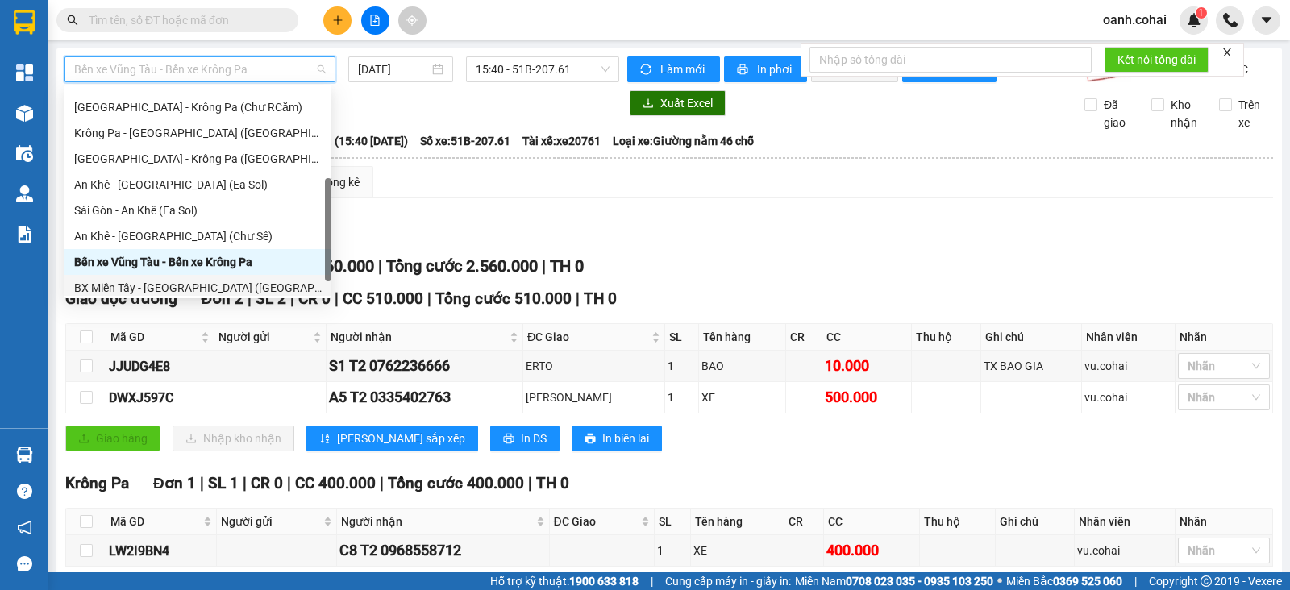
click at [158, 286] on div "BX Miền Tây - [GEOGRAPHIC_DATA] ([GEOGRAPHIC_DATA] - [GEOGRAPHIC_DATA])" at bounding box center [197, 288] width 247 height 18
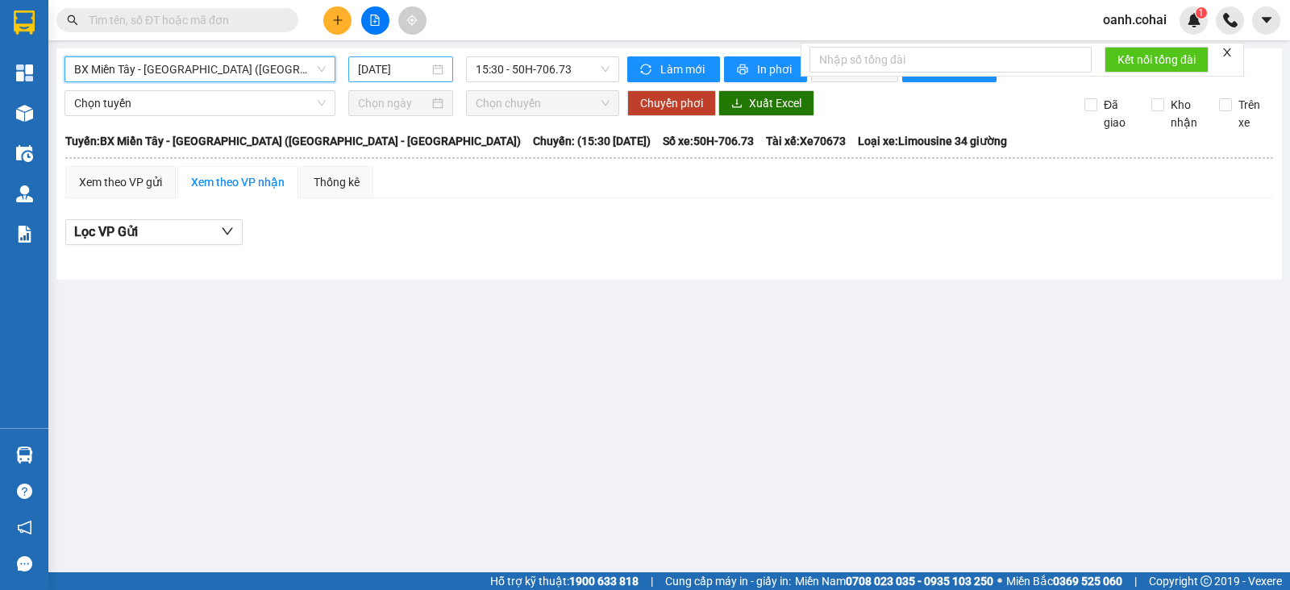
click at [367, 71] on input "[DATE]" at bounding box center [394, 69] width 72 height 18
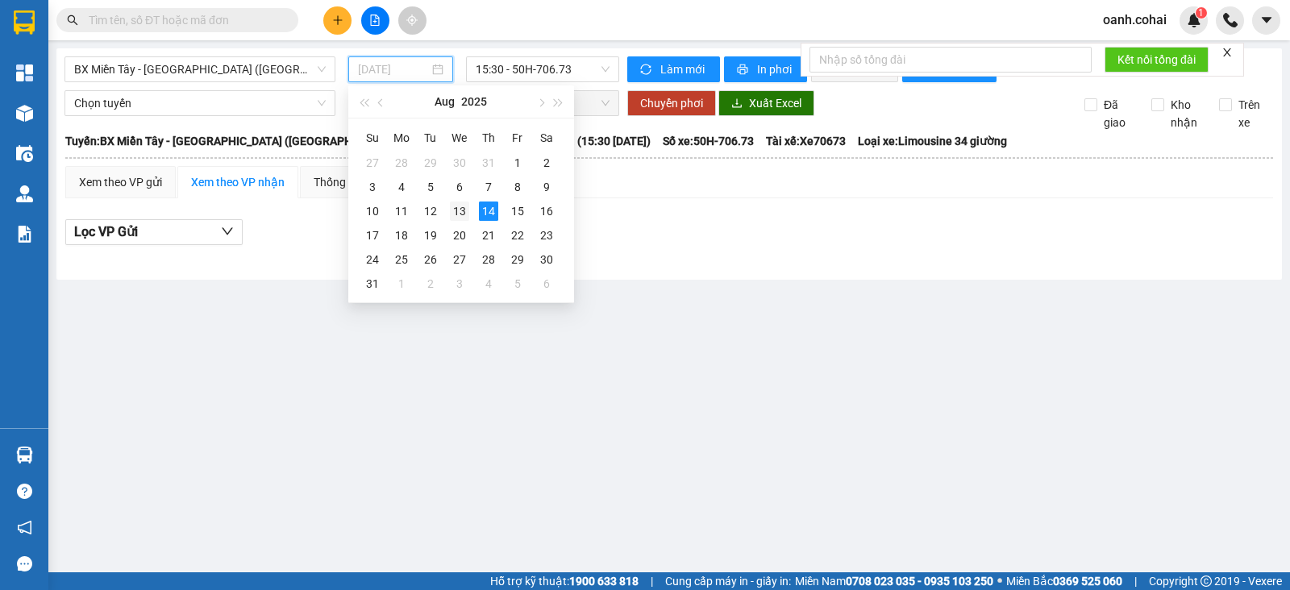
click at [458, 213] on div "13" at bounding box center [459, 210] width 19 height 19
type input "[DATE]"
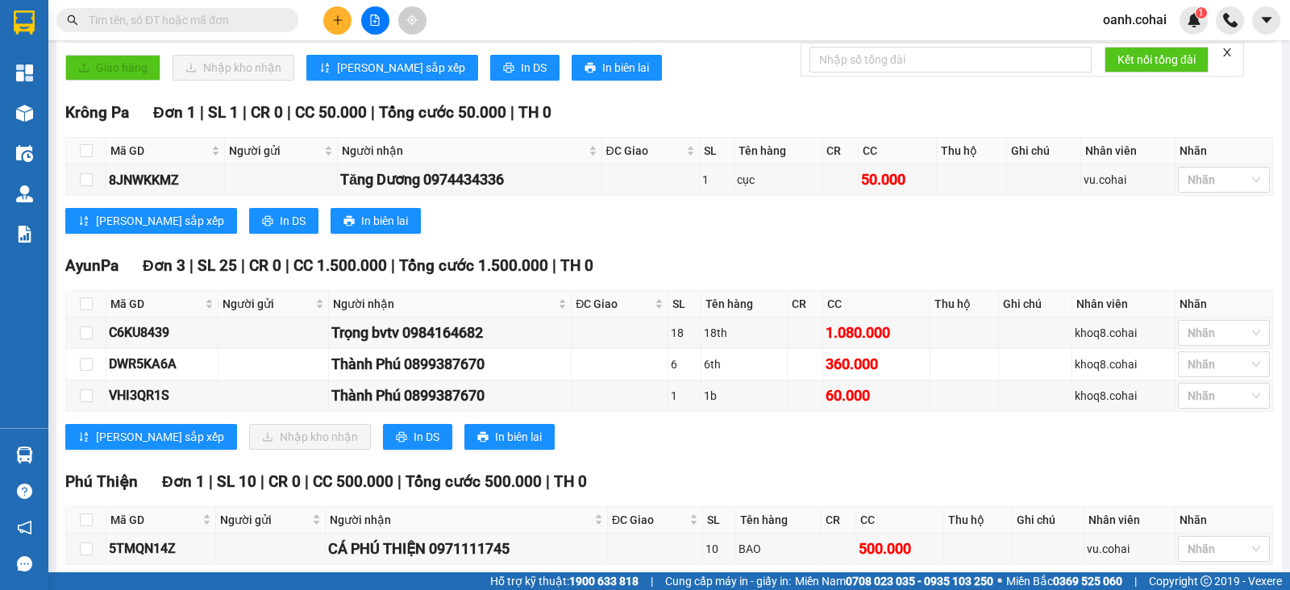
scroll to position [302, 0]
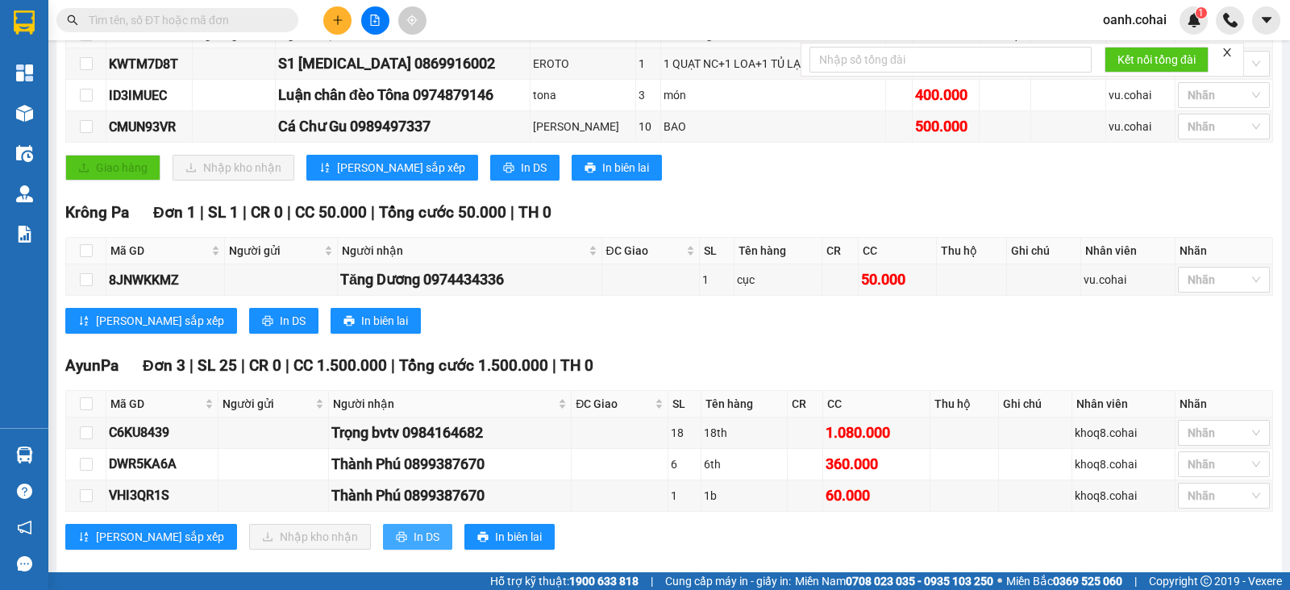
click at [413, 546] on span "In DS" at bounding box center [426, 537] width 26 height 18
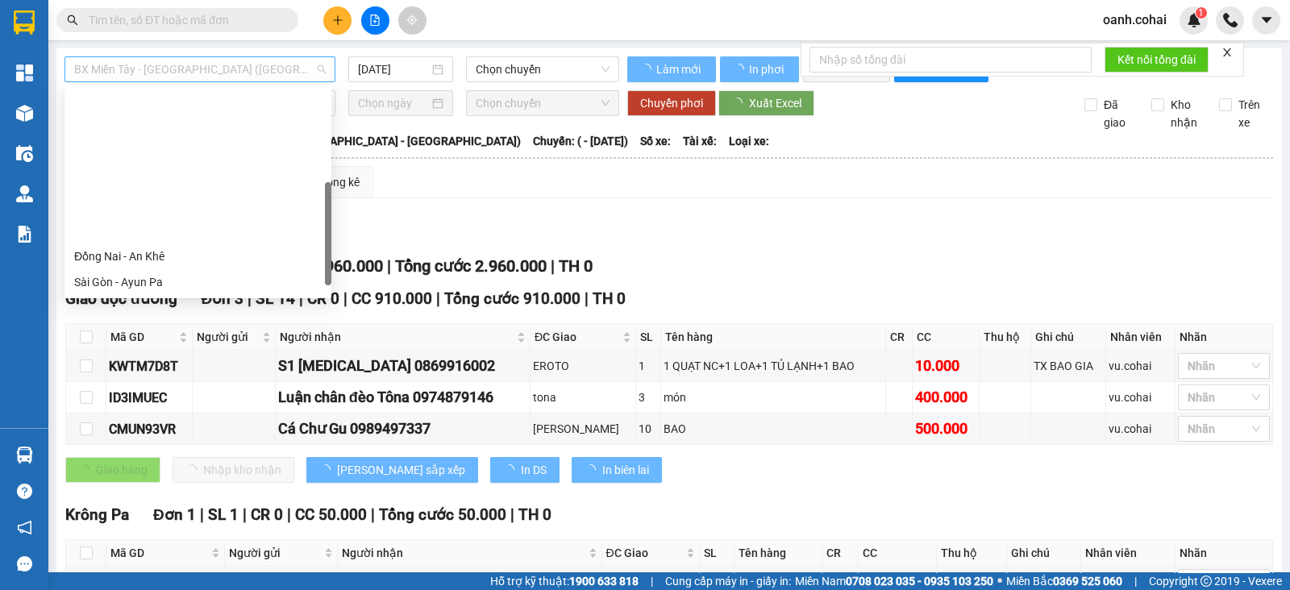
click at [278, 69] on span "BX Miền Tây - BX Krông Pa (Chơn Thành - Chư Rcăm)" at bounding box center [199, 69] width 251 height 24
type input "[DATE]"
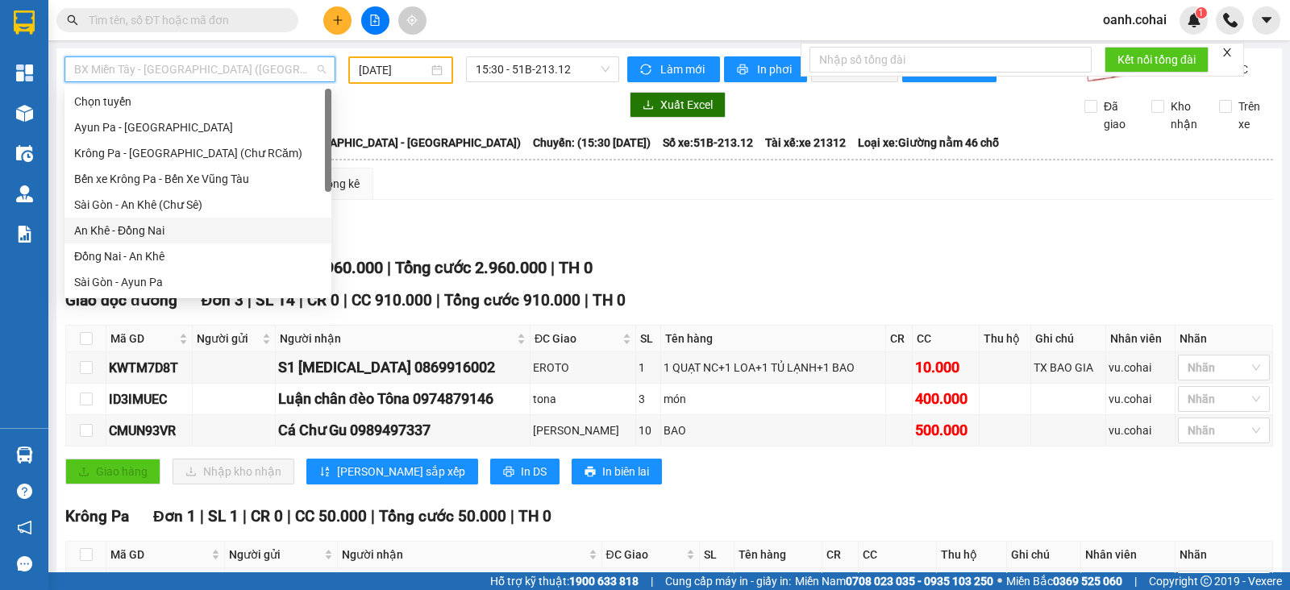
scroll to position [201, 0]
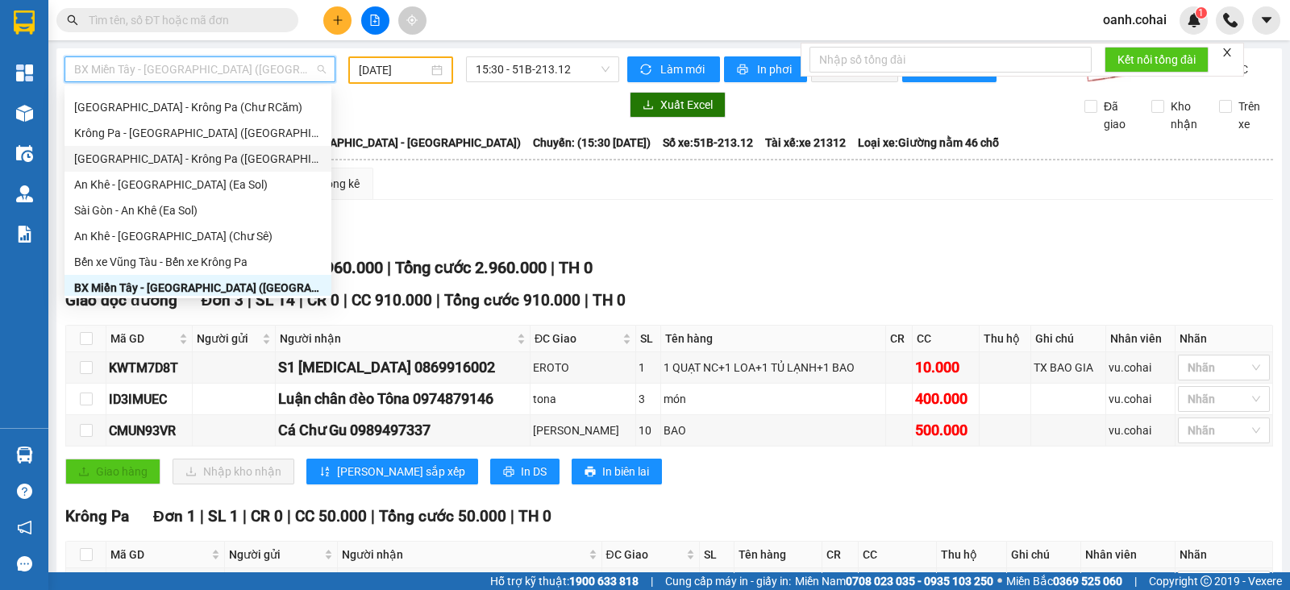
click at [171, 165] on div "[GEOGRAPHIC_DATA] - Krông Pa ([GEOGRAPHIC_DATA])" at bounding box center [197, 159] width 247 height 18
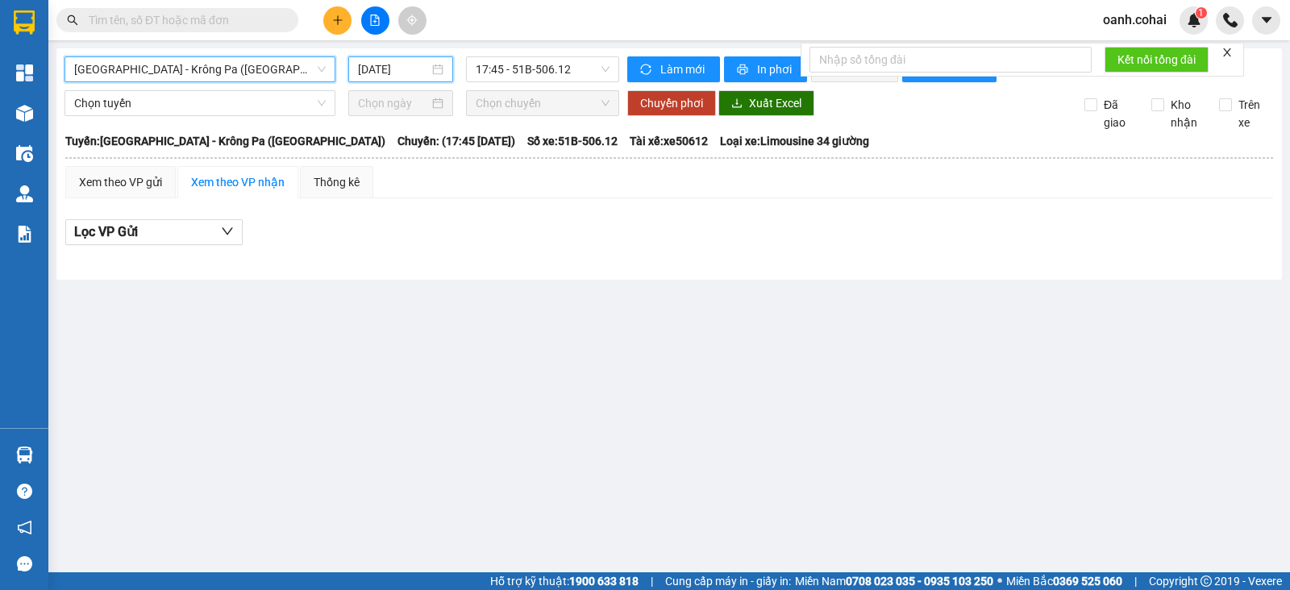
click at [416, 70] on input "[DATE]" at bounding box center [394, 69] width 72 height 18
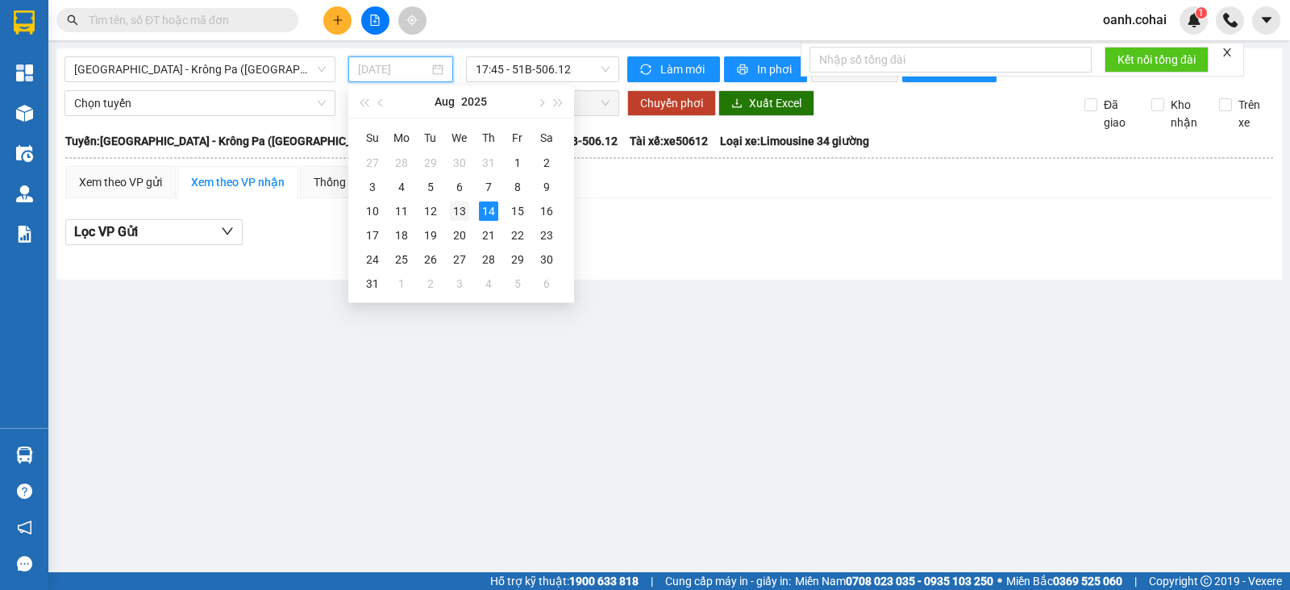
click at [454, 210] on div "13" at bounding box center [459, 210] width 19 height 19
type input "[DATE]"
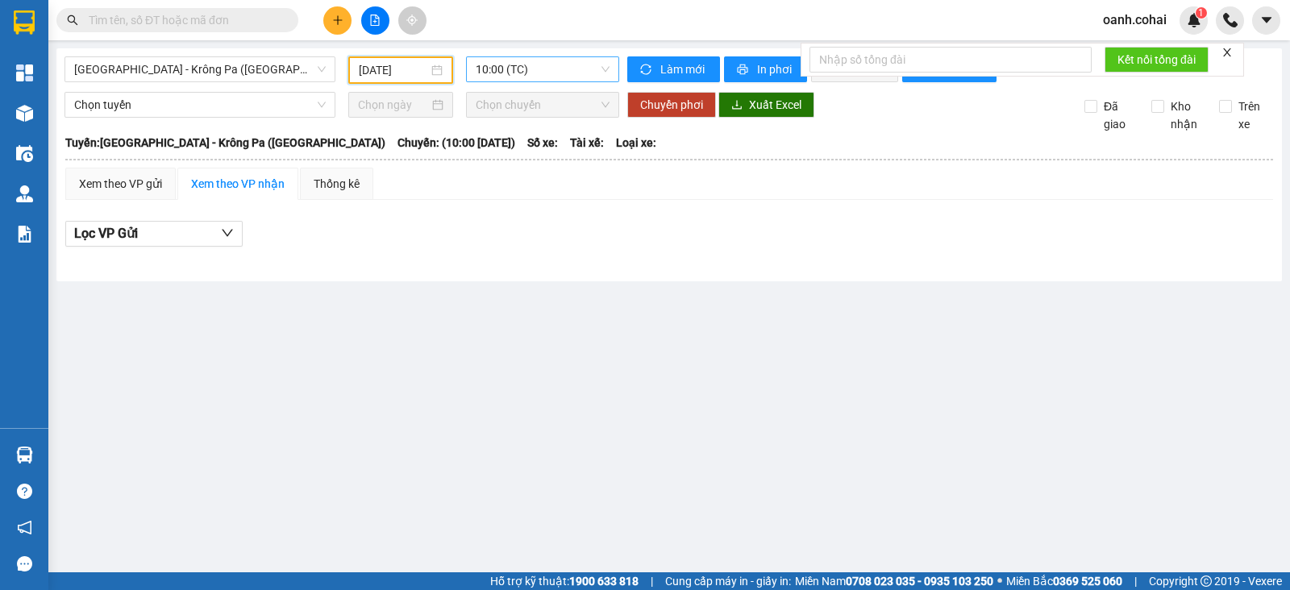
click at [540, 70] on span "10:00 (TC)" at bounding box center [542, 69] width 133 height 24
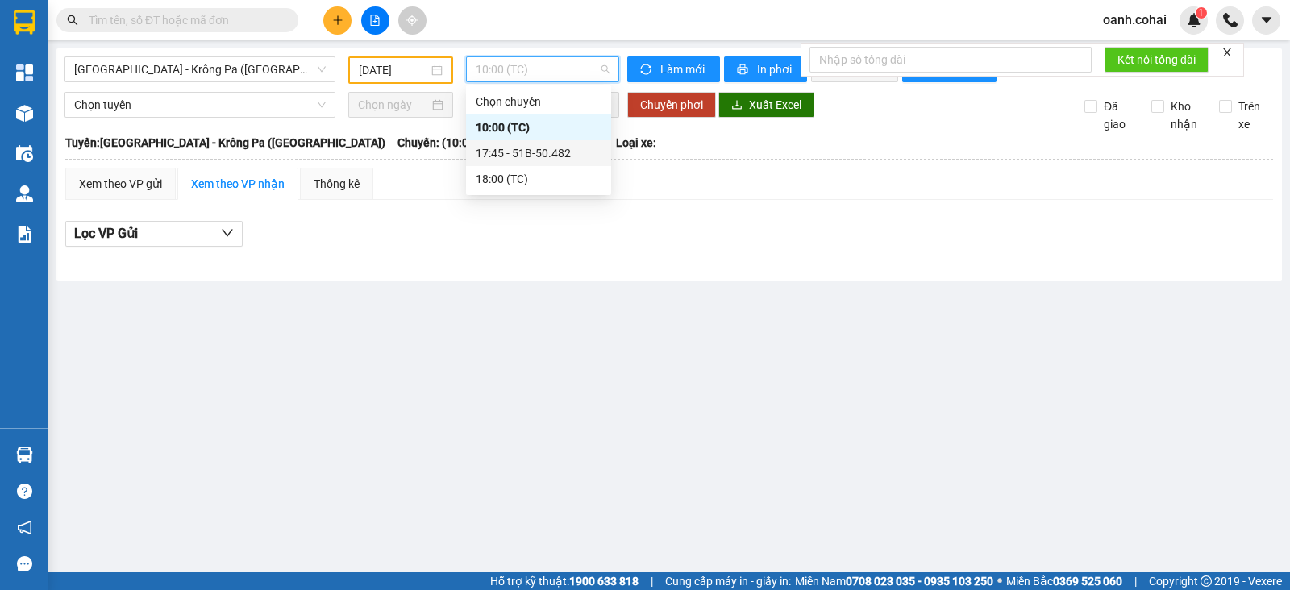
click at [530, 151] on div "17:45 - 51B-50.482" at bounding box center [539, 153] width 126 height 18
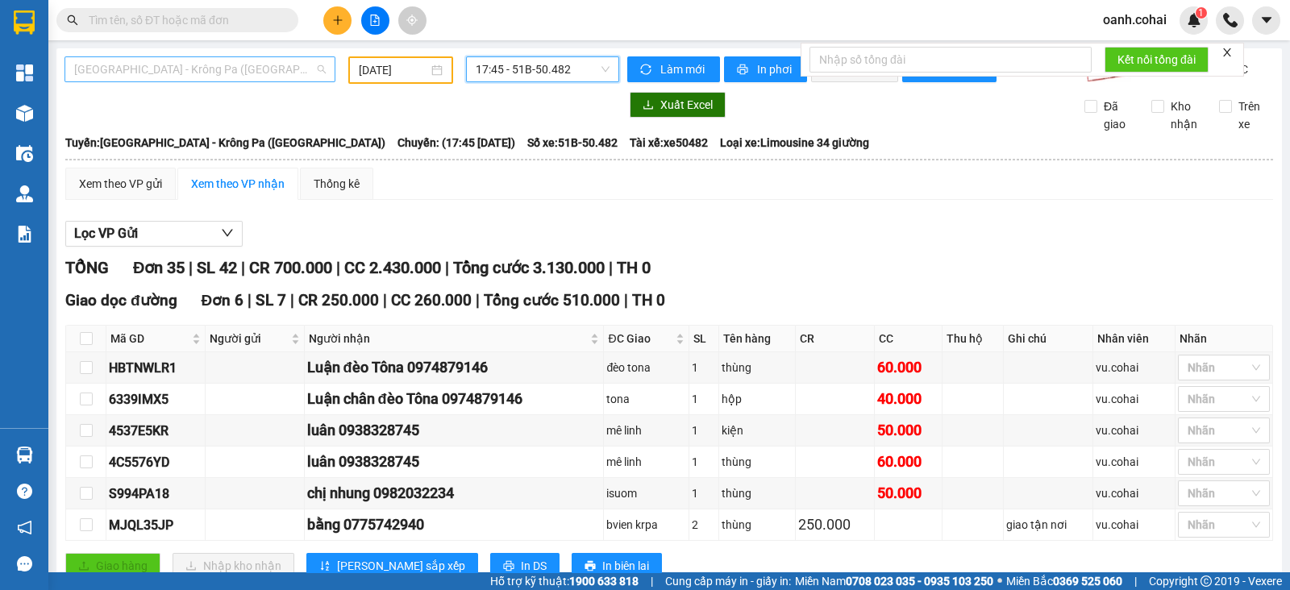
click at [242, 62] on span "[GEOGRAPHIC_DATA] - Krông Pa ([GEOGRAPHIC_DATA])" at bounding box center [199, 69] width 251 height 24
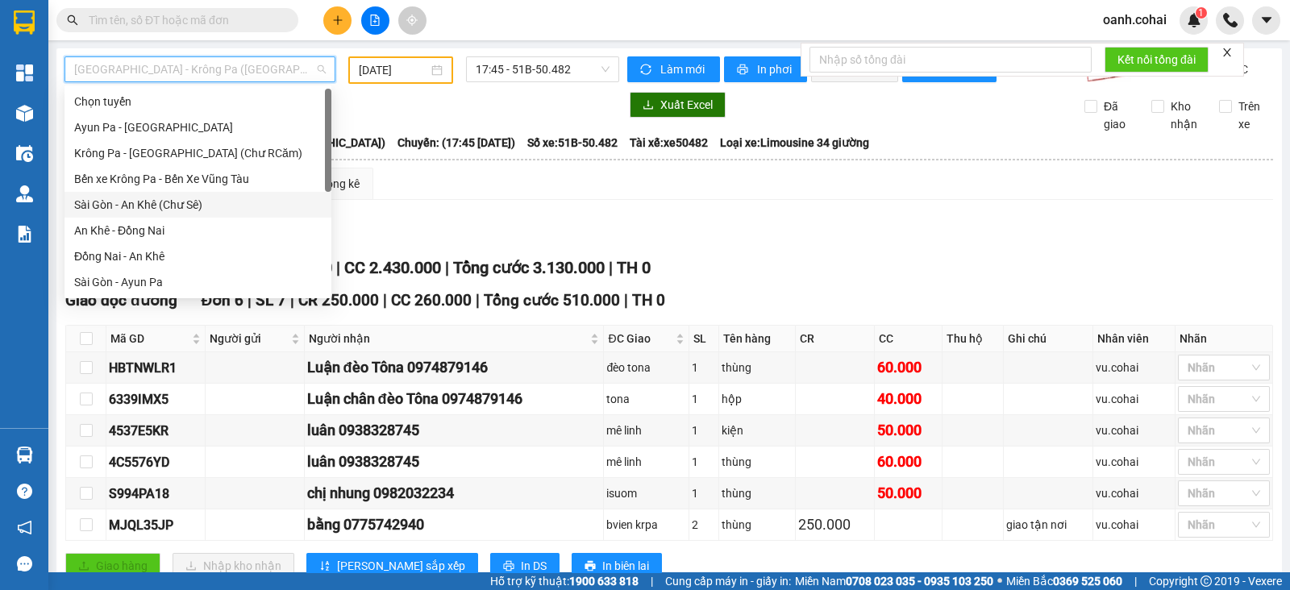
click at [185, 207] on div "Sài Gòn - An Khê (Chư Sê)" at bounding box center [197, 205] width 247 height 18
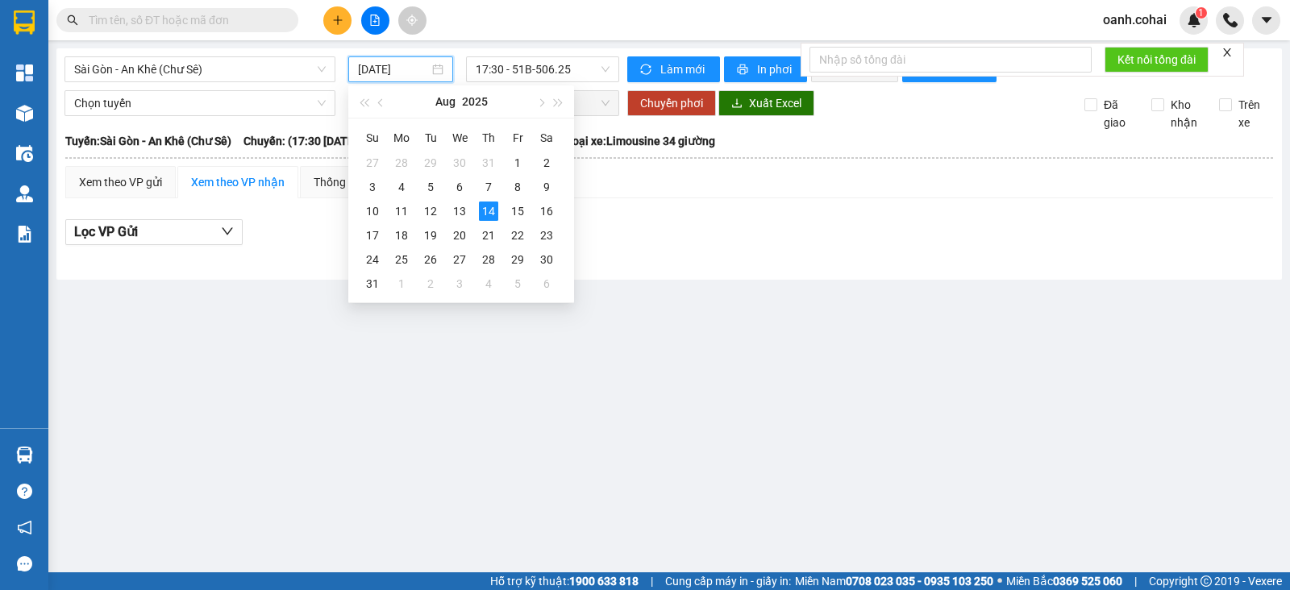
click at [412, 68] on input "[DATE]" at bounding box center [394, 69] width 72 height 18
click at [454, 214] on div "13" at bounding box center [459, 210] width 19 height 19
type input "[DATE]"
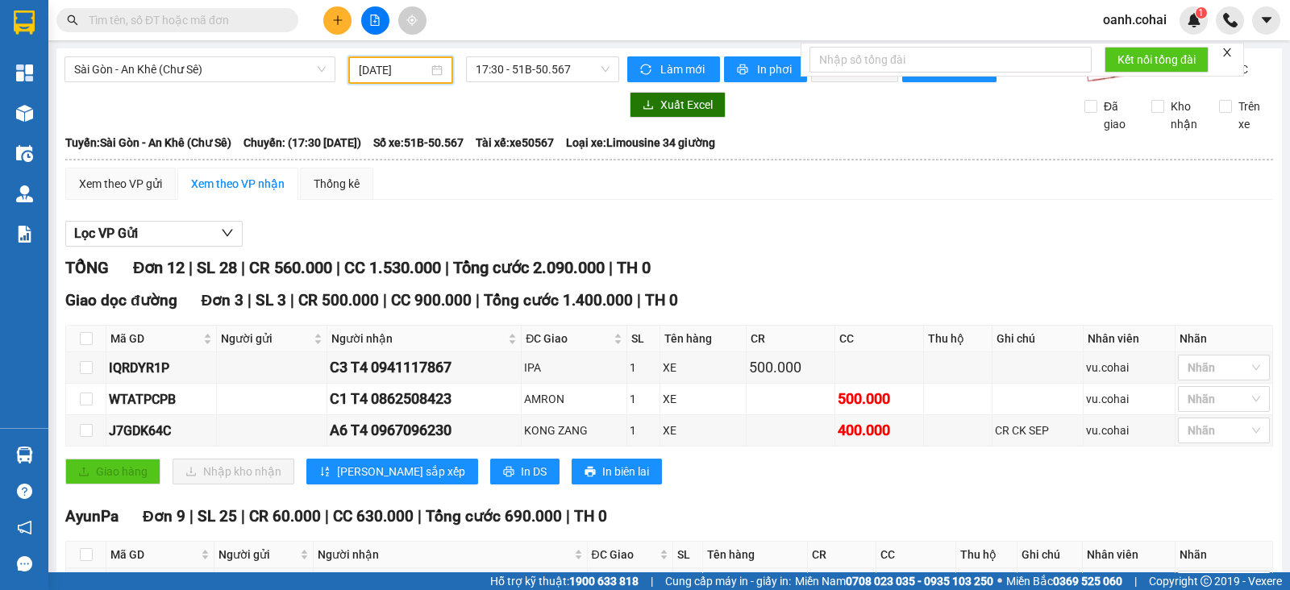
click at [765, 334] on div "Giao dọc đường Đơn 3 | SL 3 | CR 500.000 | CC 900.000 | Tổng cước 1.400.000 | T…" at bounding box center [668, 393] width 1207 height 208
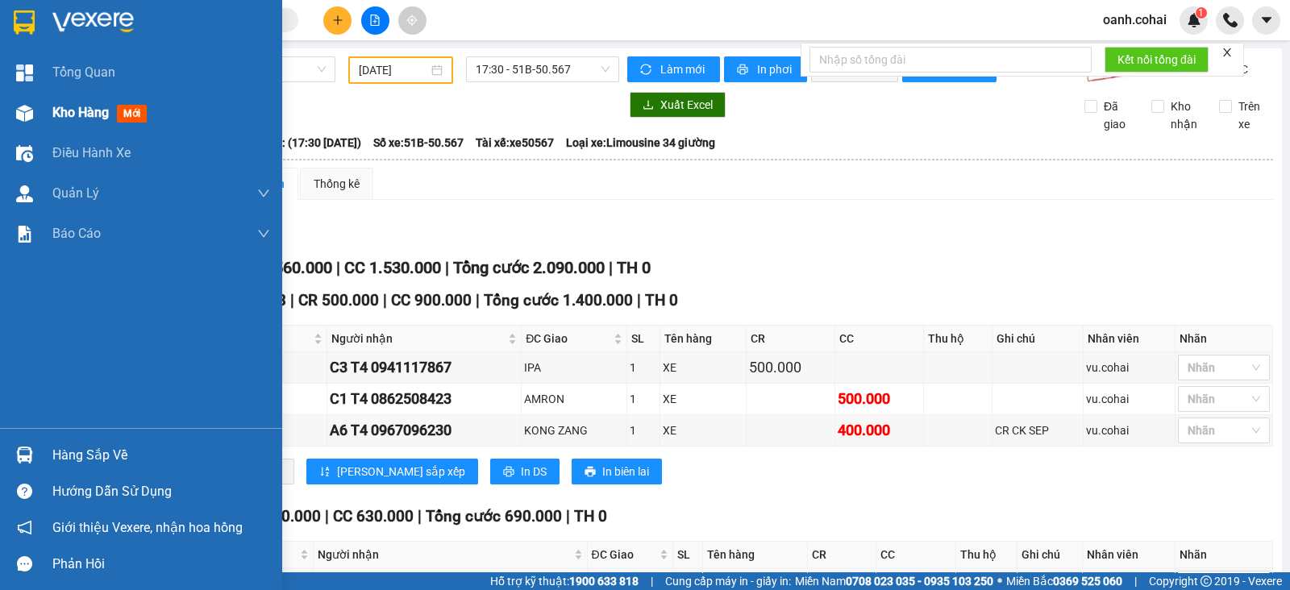
click at [98, 112] on span "Kho hàng" at bounding box center [80, 112] width 56 height 15
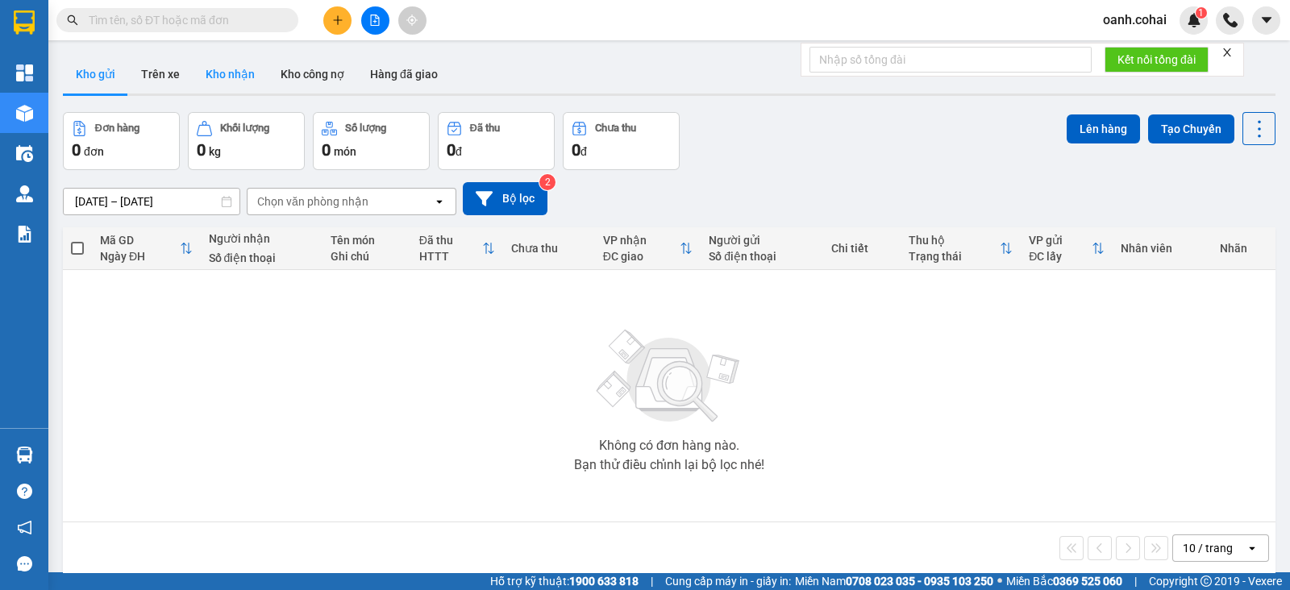
click at [231, 73] on button "Kho nhận" at bounding box center [230, 74] width 75 height 39
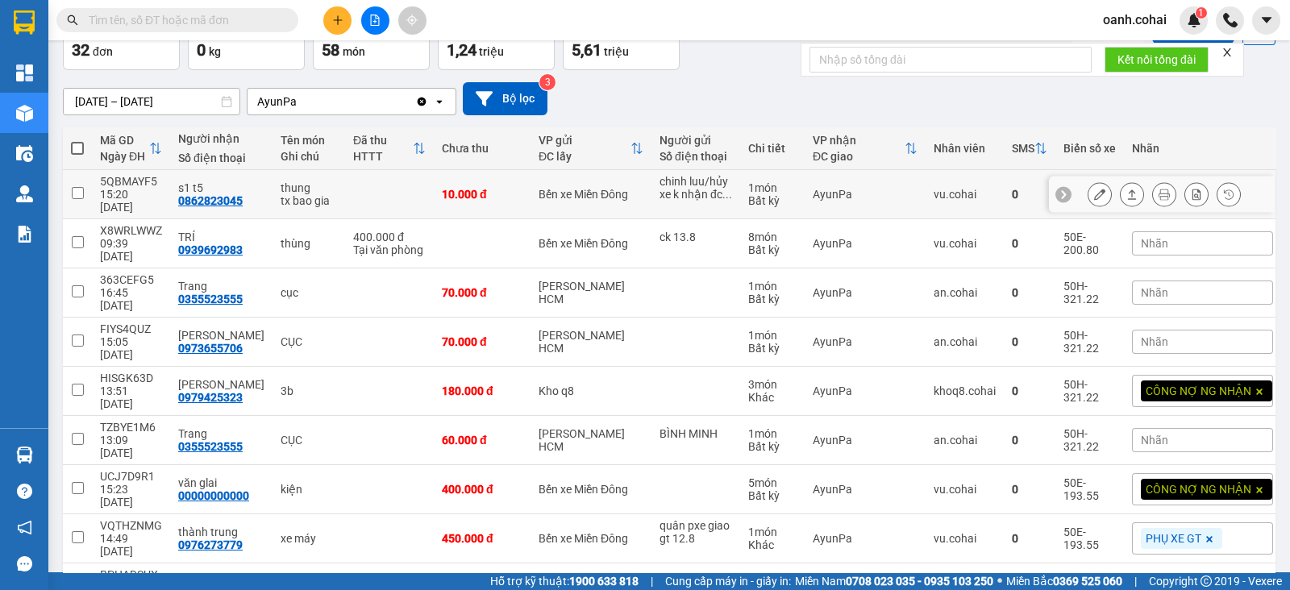
scroll to position [169, 0]
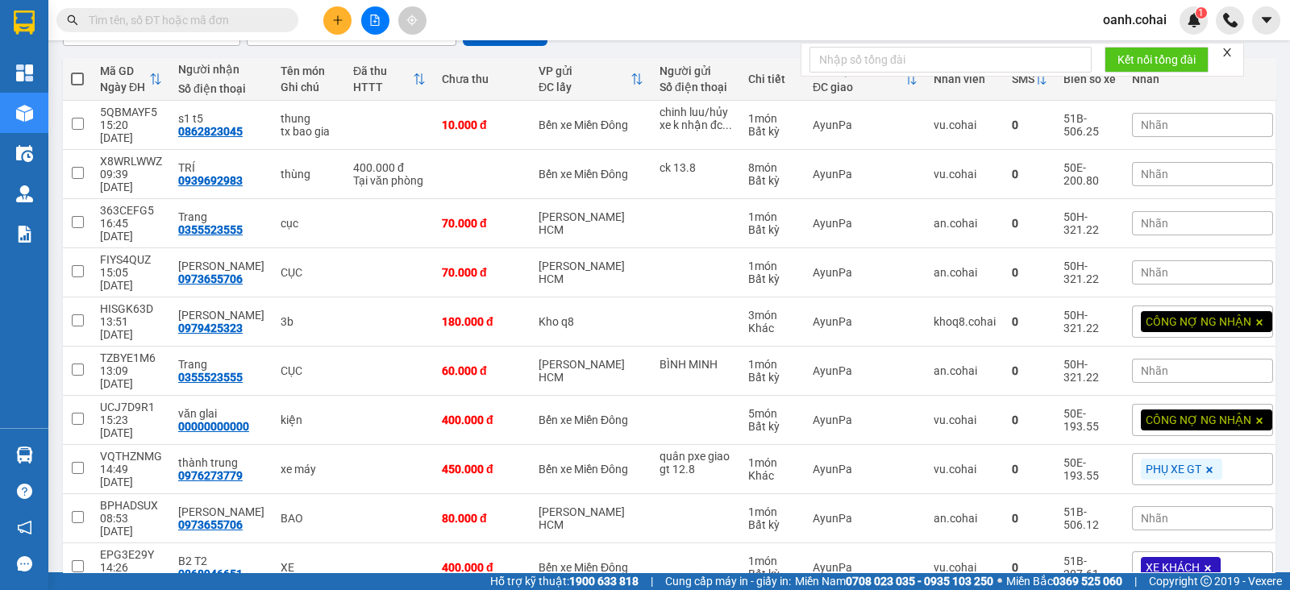
click at [235, 17] on input "text" at bounding box center [184, 20] width 190 height 18
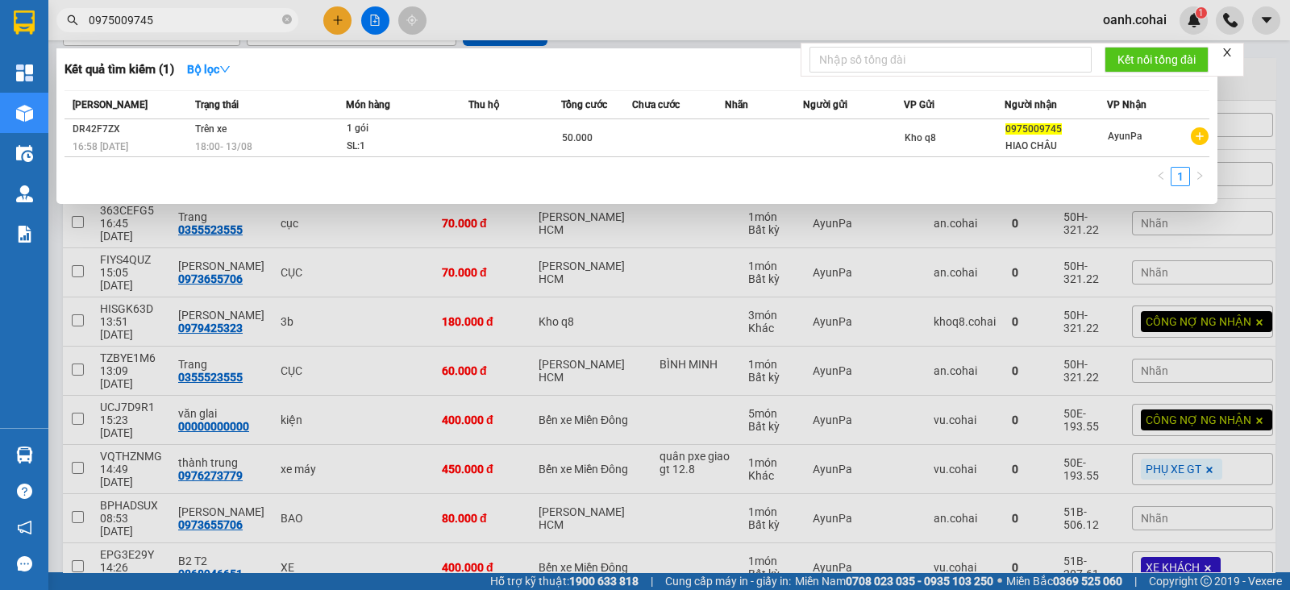
type input "0975009745"
click at [591, 39] on div at bounding box center [645, 295] width 1290 height 590
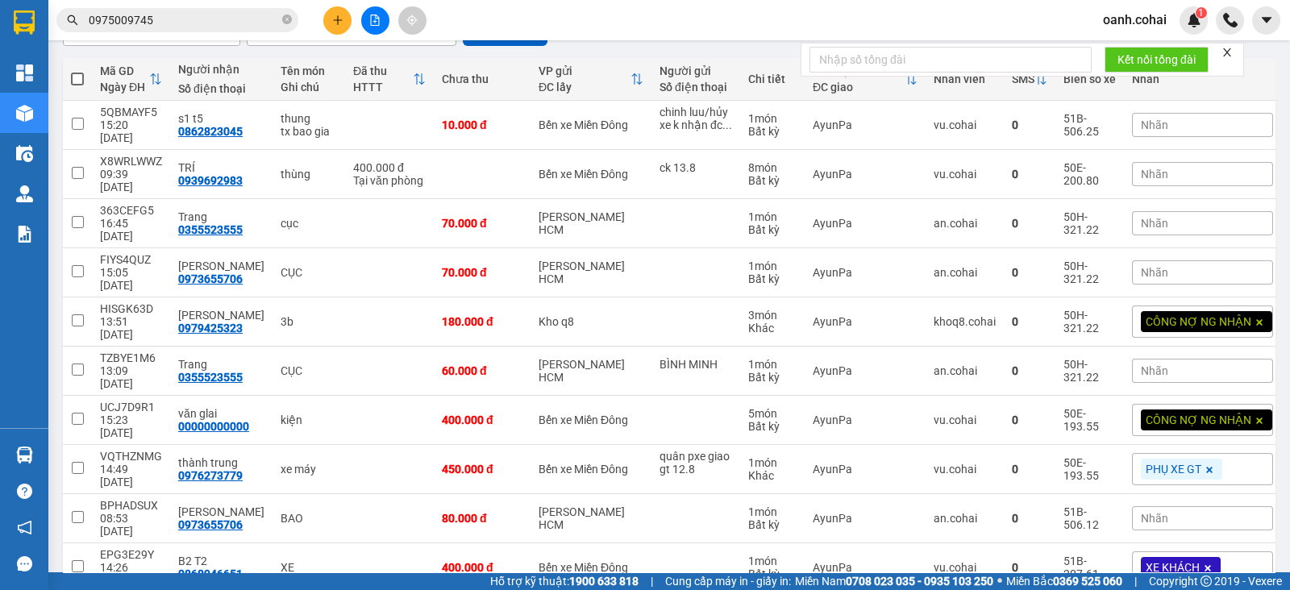
scroll to position [0, 0]
